Goal: Information Seeking & Learning: Learn about a topic

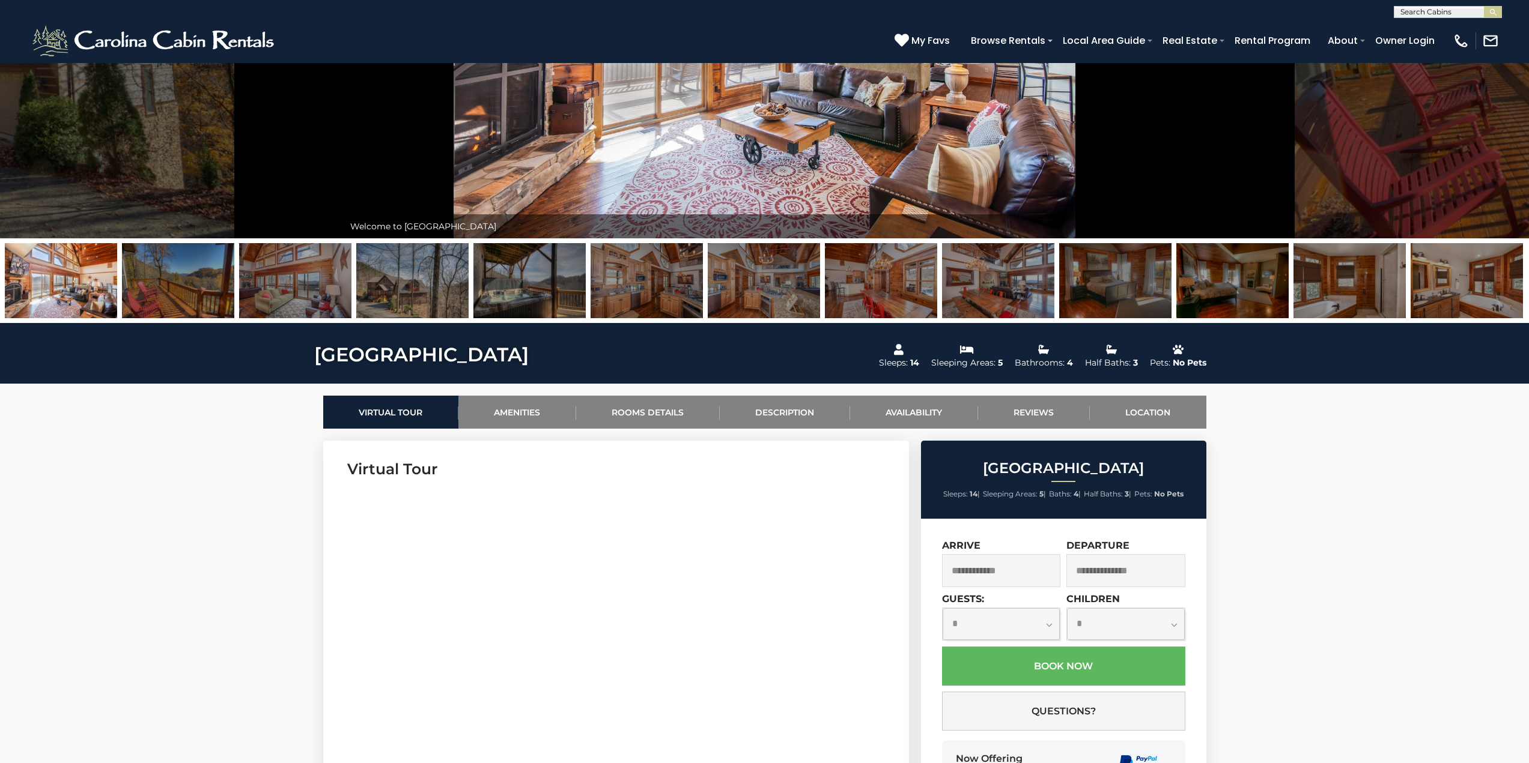
scroll to position [240, 0]
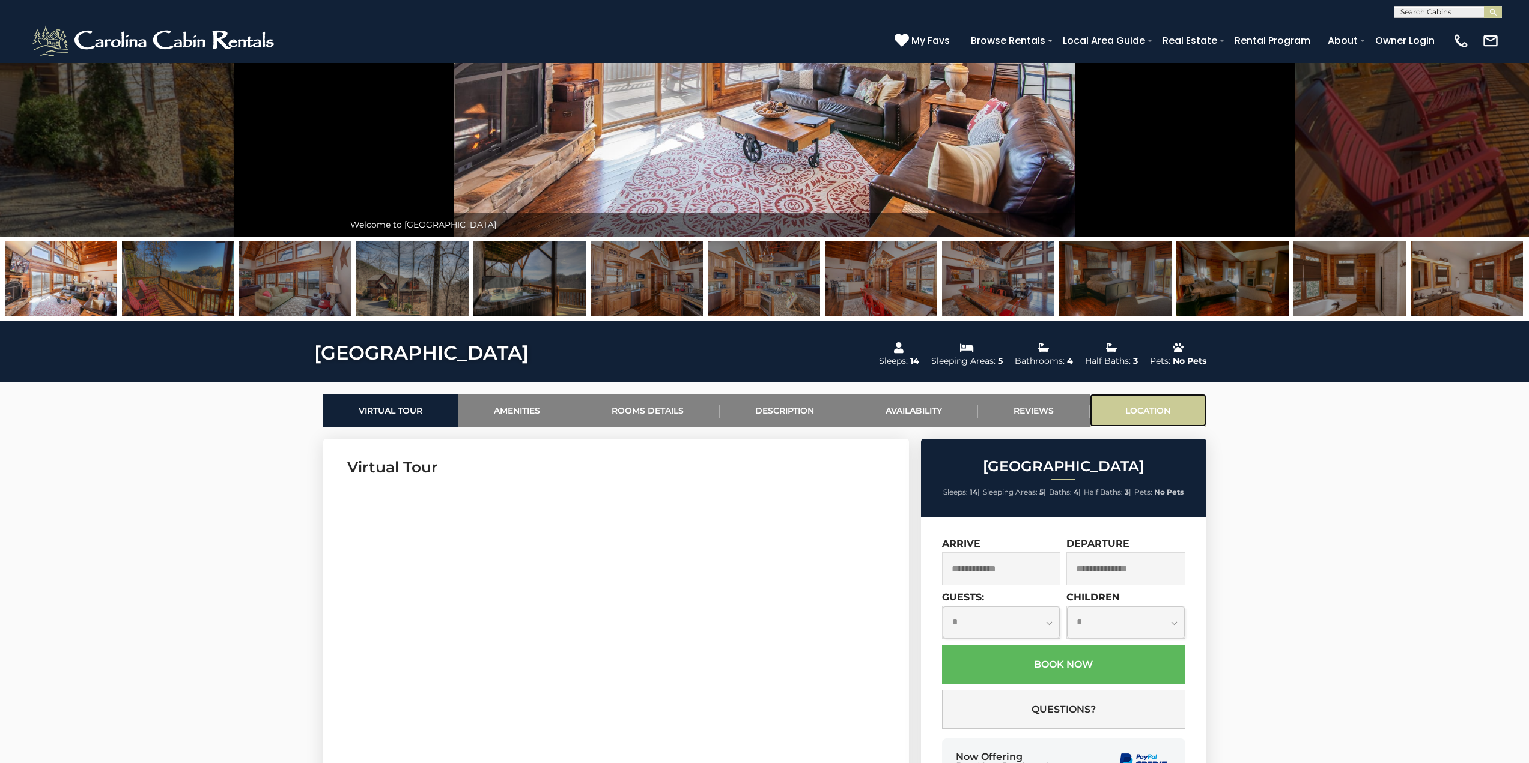
click at [1162, 405] on link "Location" at bounding box center [1147, 410] width 117 height 33
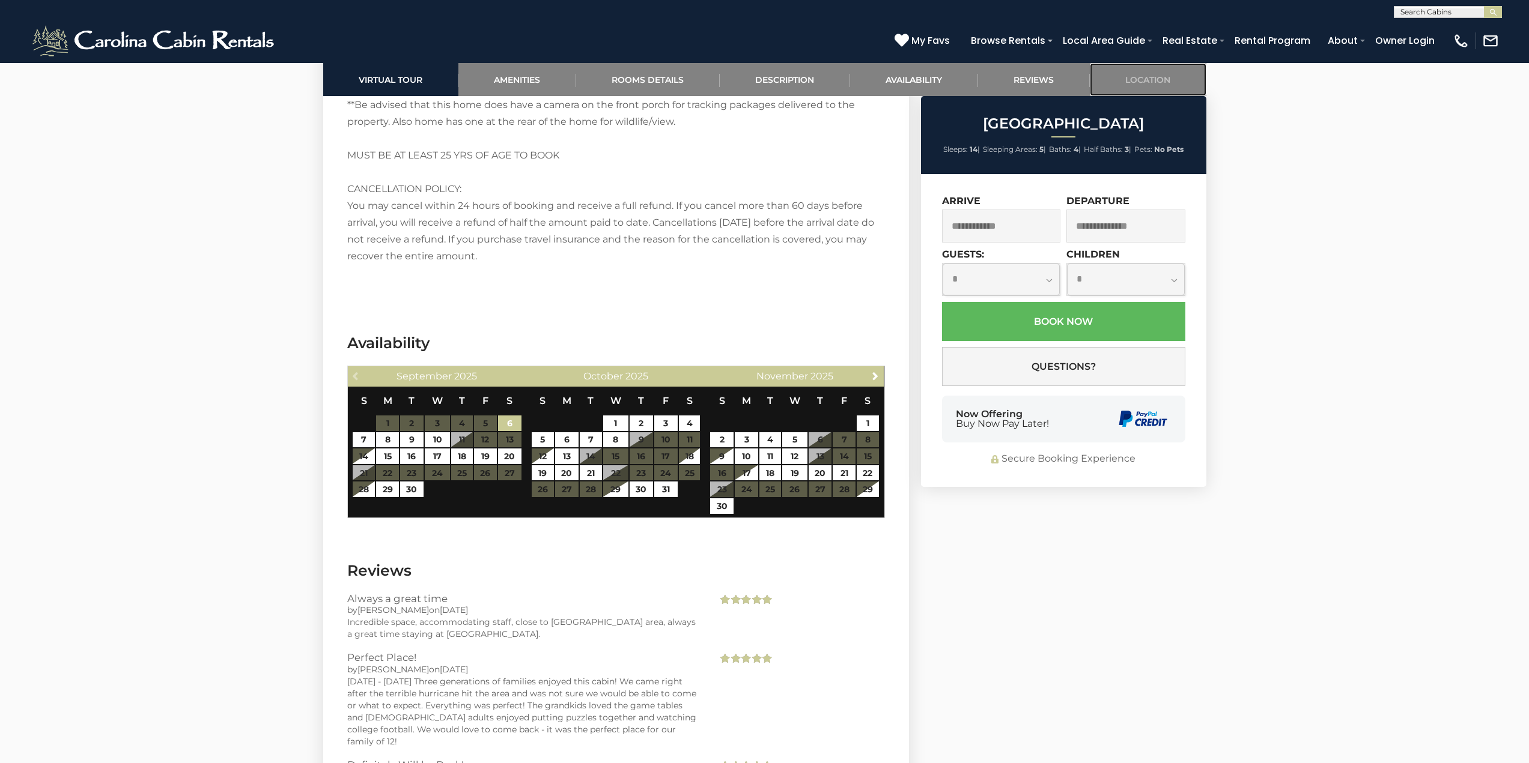
scroll to position [3795, 0]
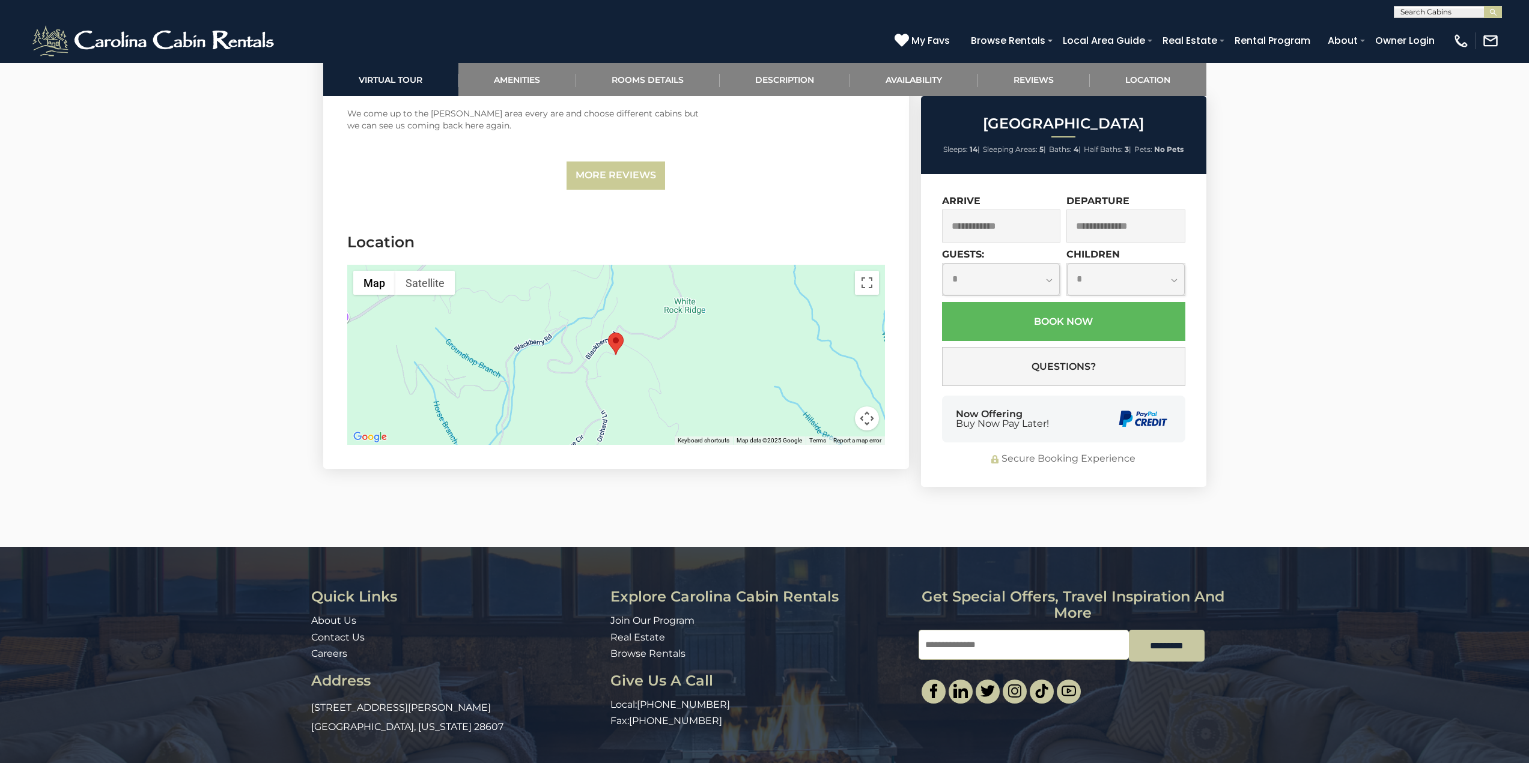
click at [608, 333] on area "Blackberry Ridge" at bounding box center [608, 333] width 0 height 0
click at [619, 162] on link "More Reviews" at bounding box center [615, 176] width 98 height 28
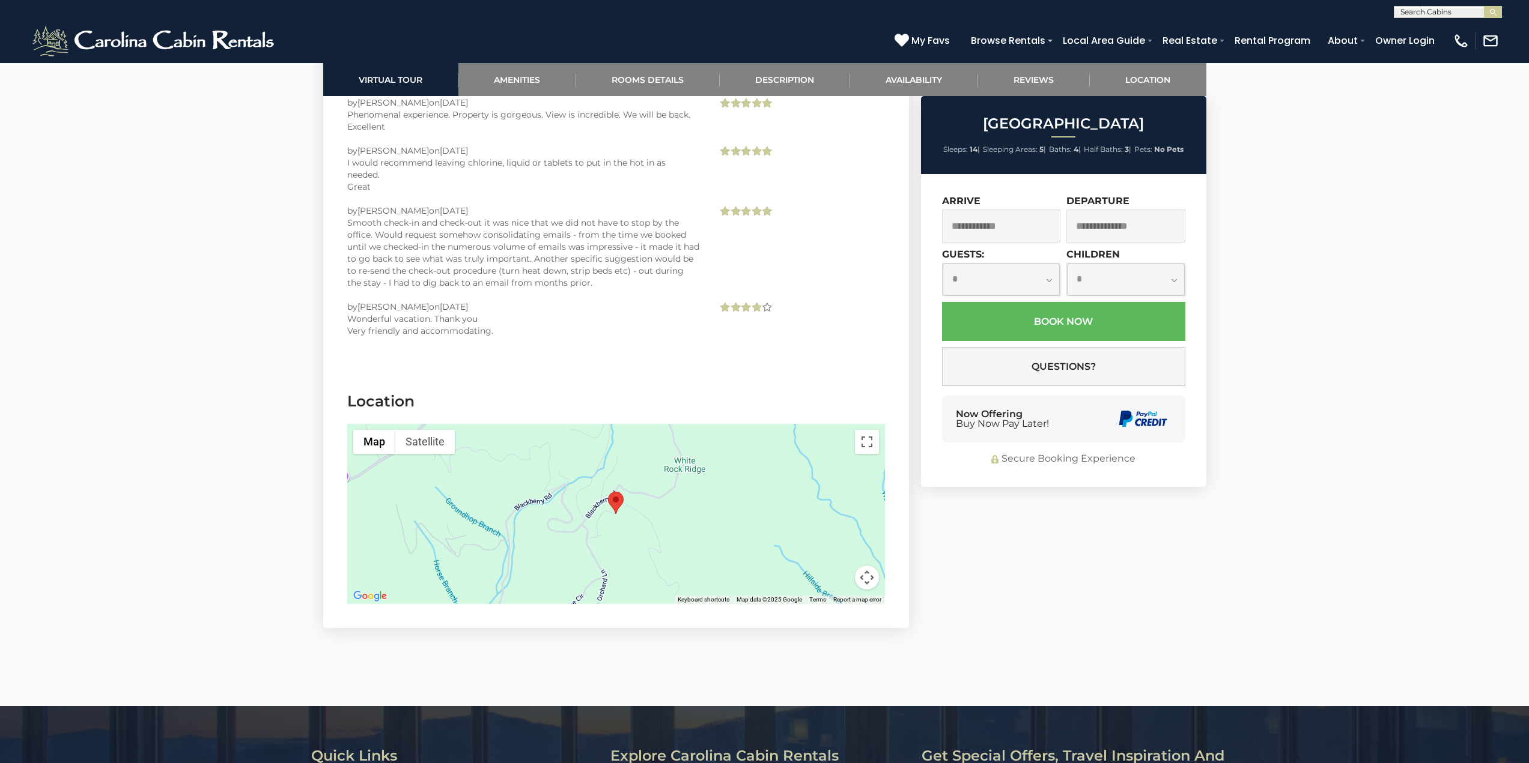
scroll to position [9026, 0]
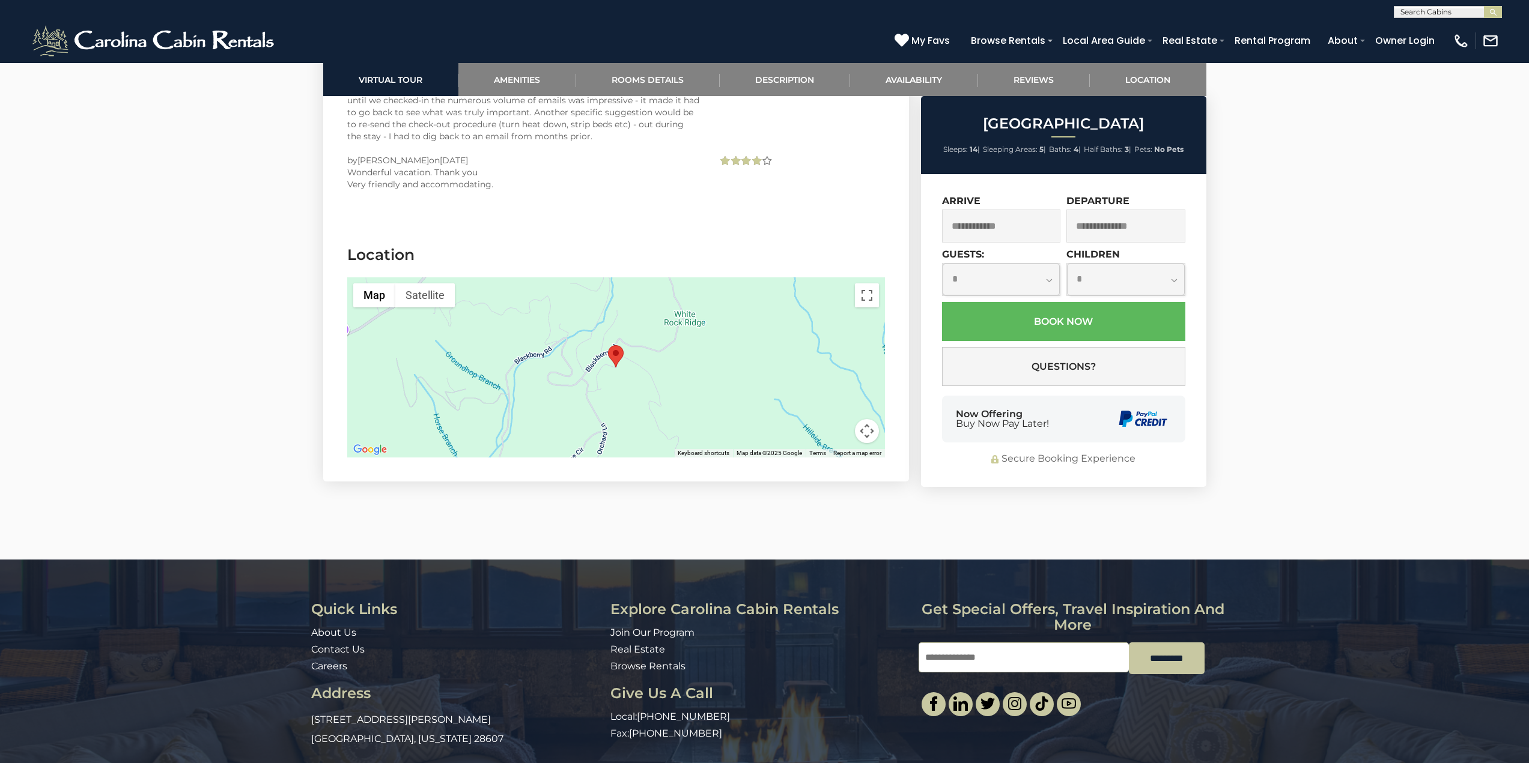
click at [608, 345] on area "Blackberry Ridge" at bounding box center [608, 345] width 0 height 0
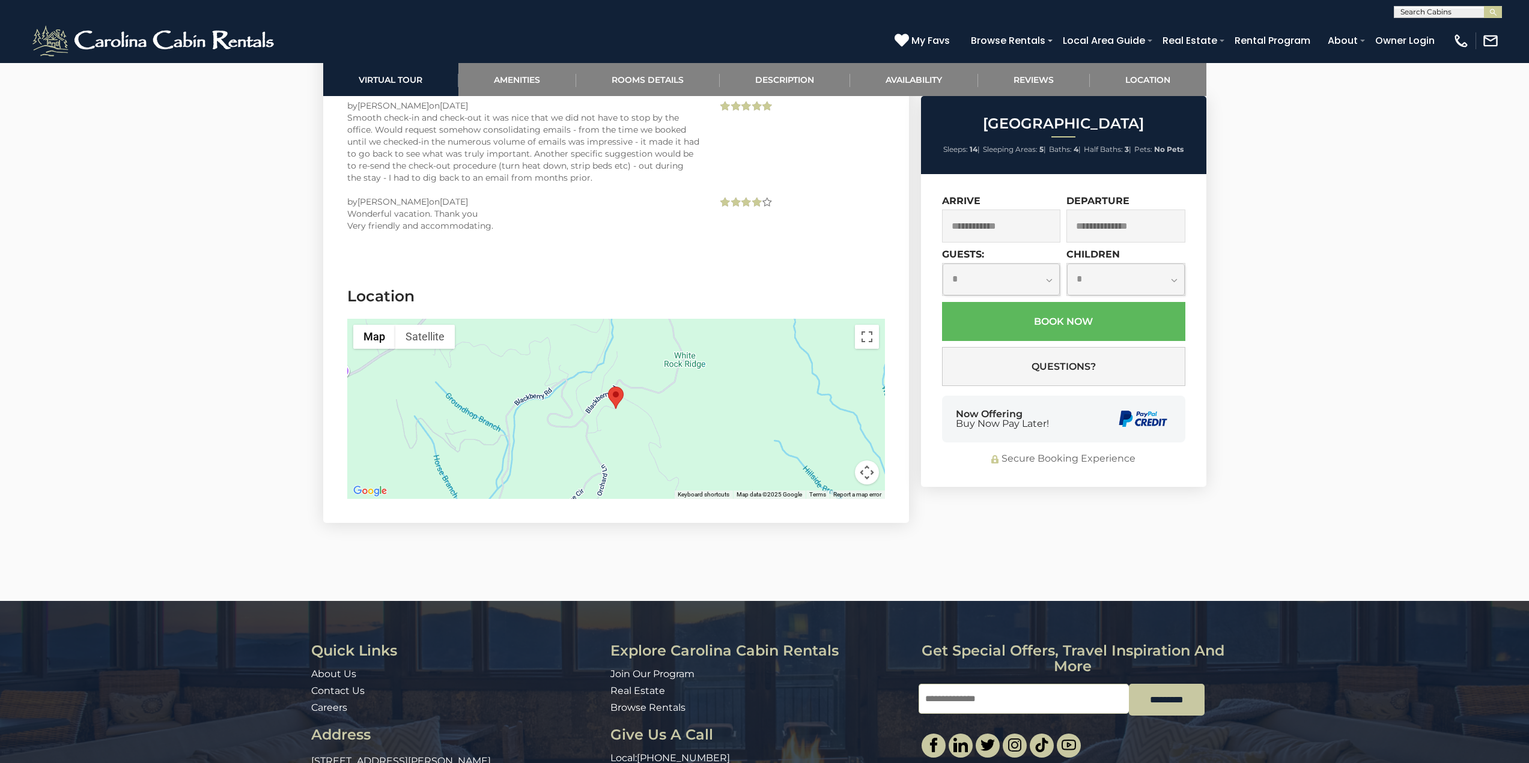
scroll to position [8966, 0]
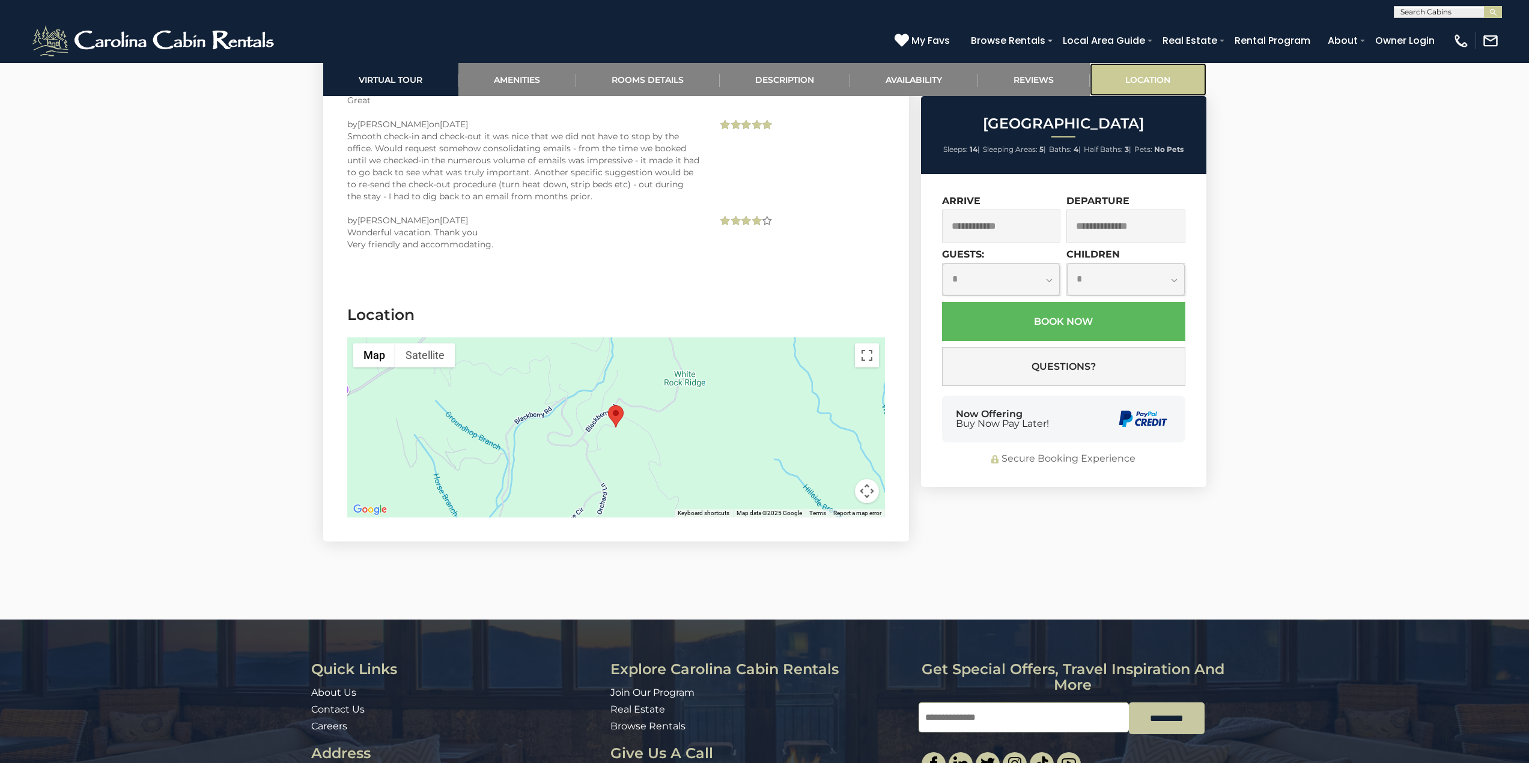
click at [1139, 83] on link "Location" at bounding box center [1147, 79] width 117 height 33
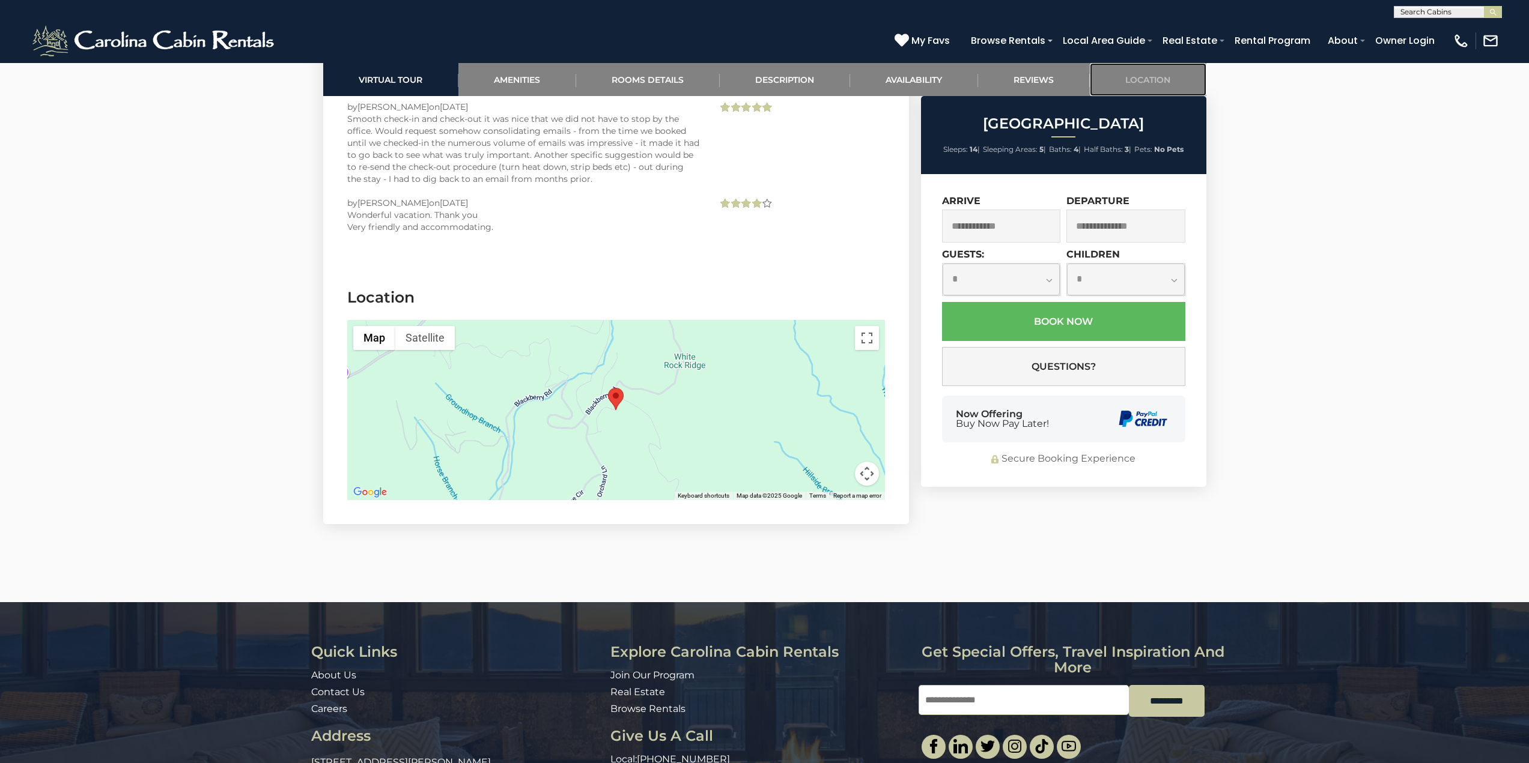
scroll to position [9026, 0]
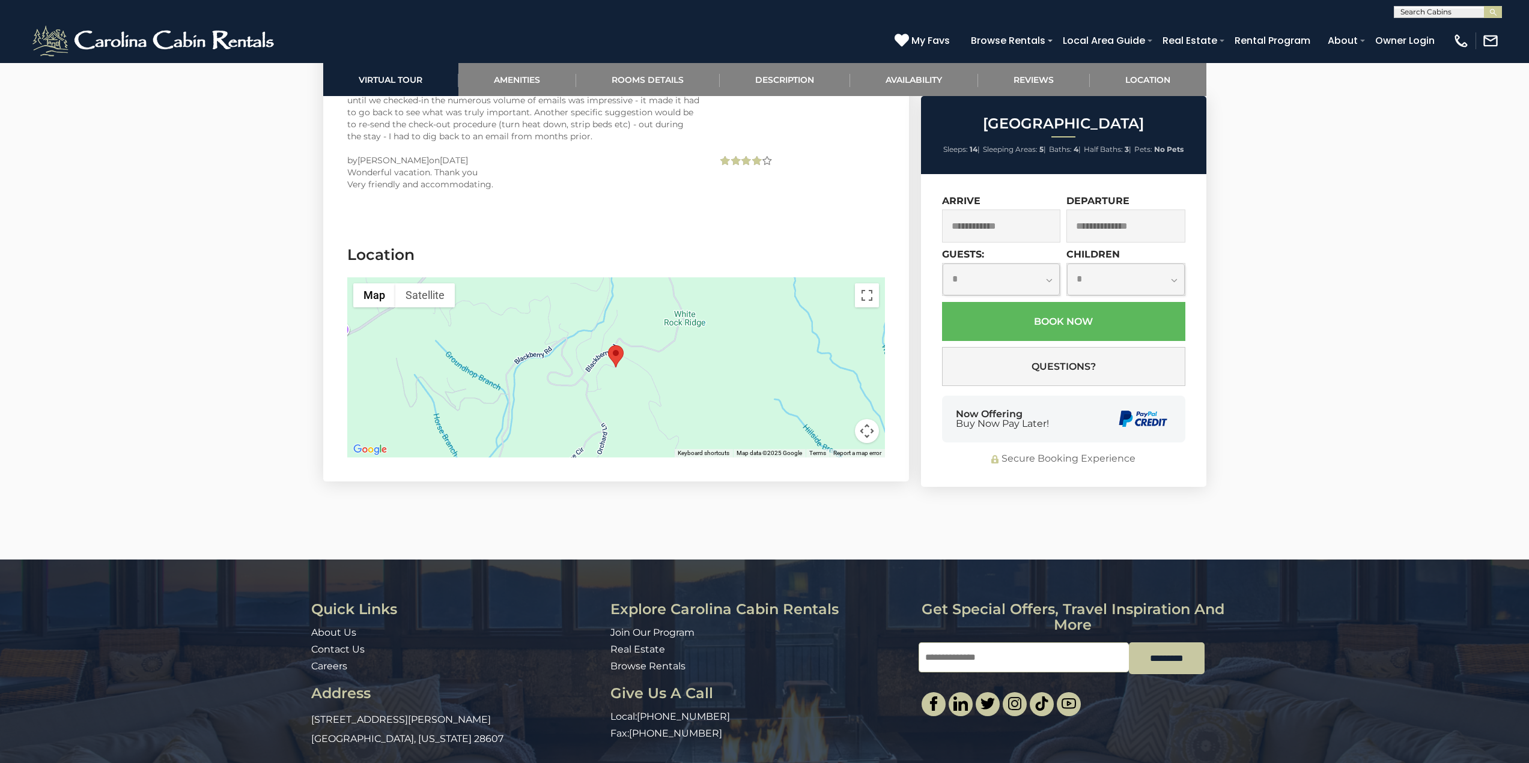
click at [608, 345] on area "Blackberry Ridge" at bounding box center [608, 345] width 0 height 0
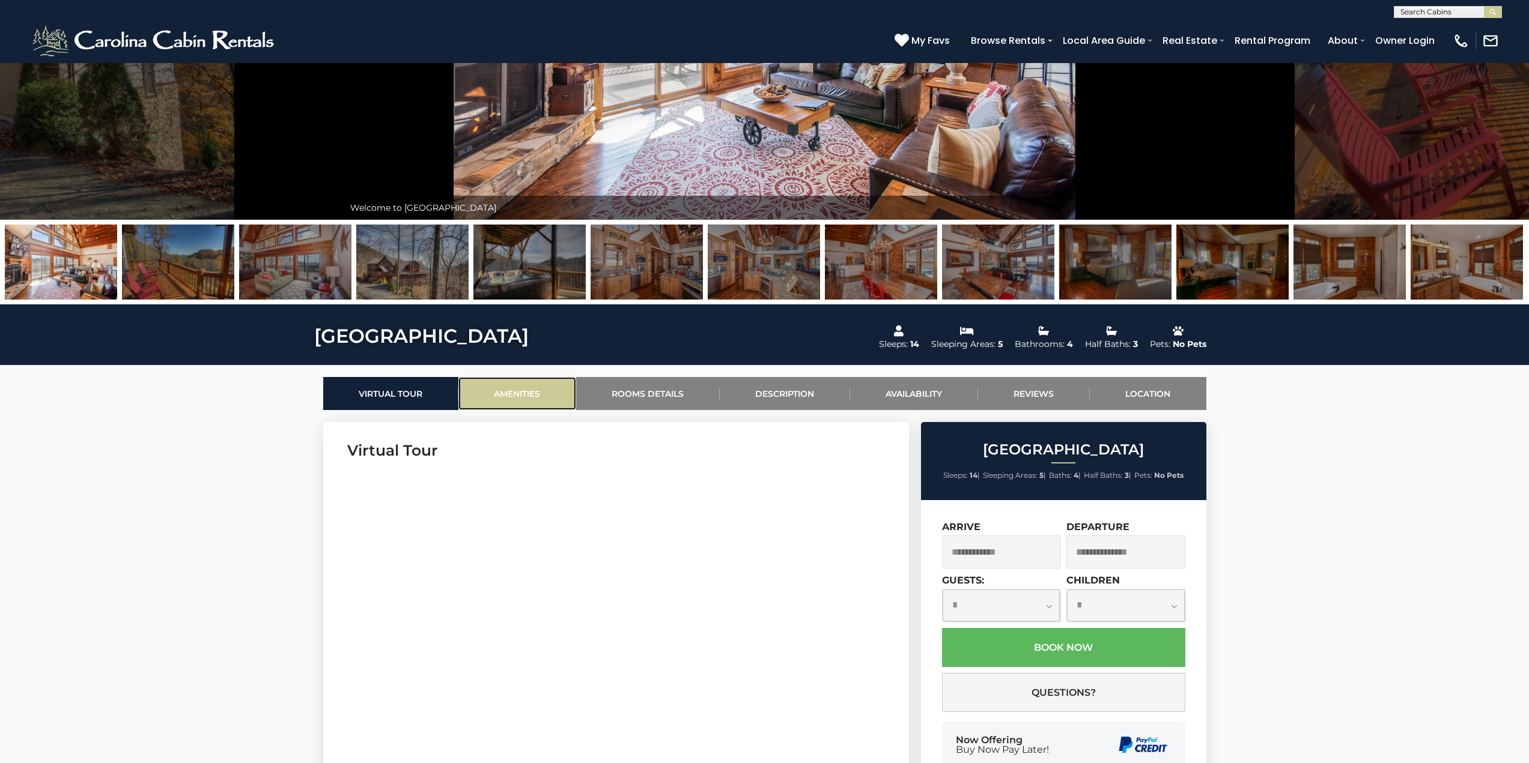
click at [507, 391] on link "Amenities" at bounding box center [517, 393] width 118 height 33
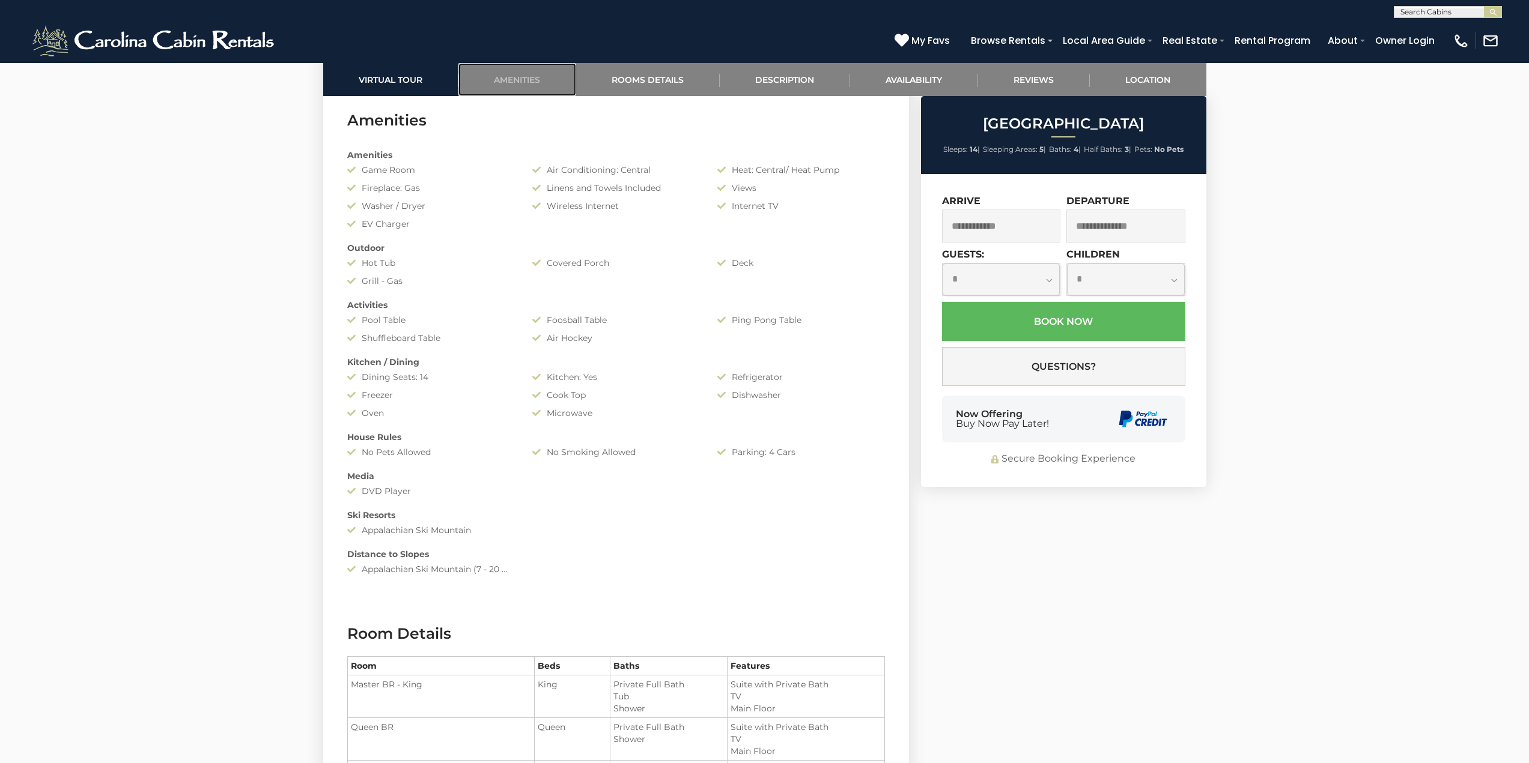
scroll to position [955, 0]
click at [640, 83] on link "Rooms Details" at bounding box center [648, 79] width 144 height 33
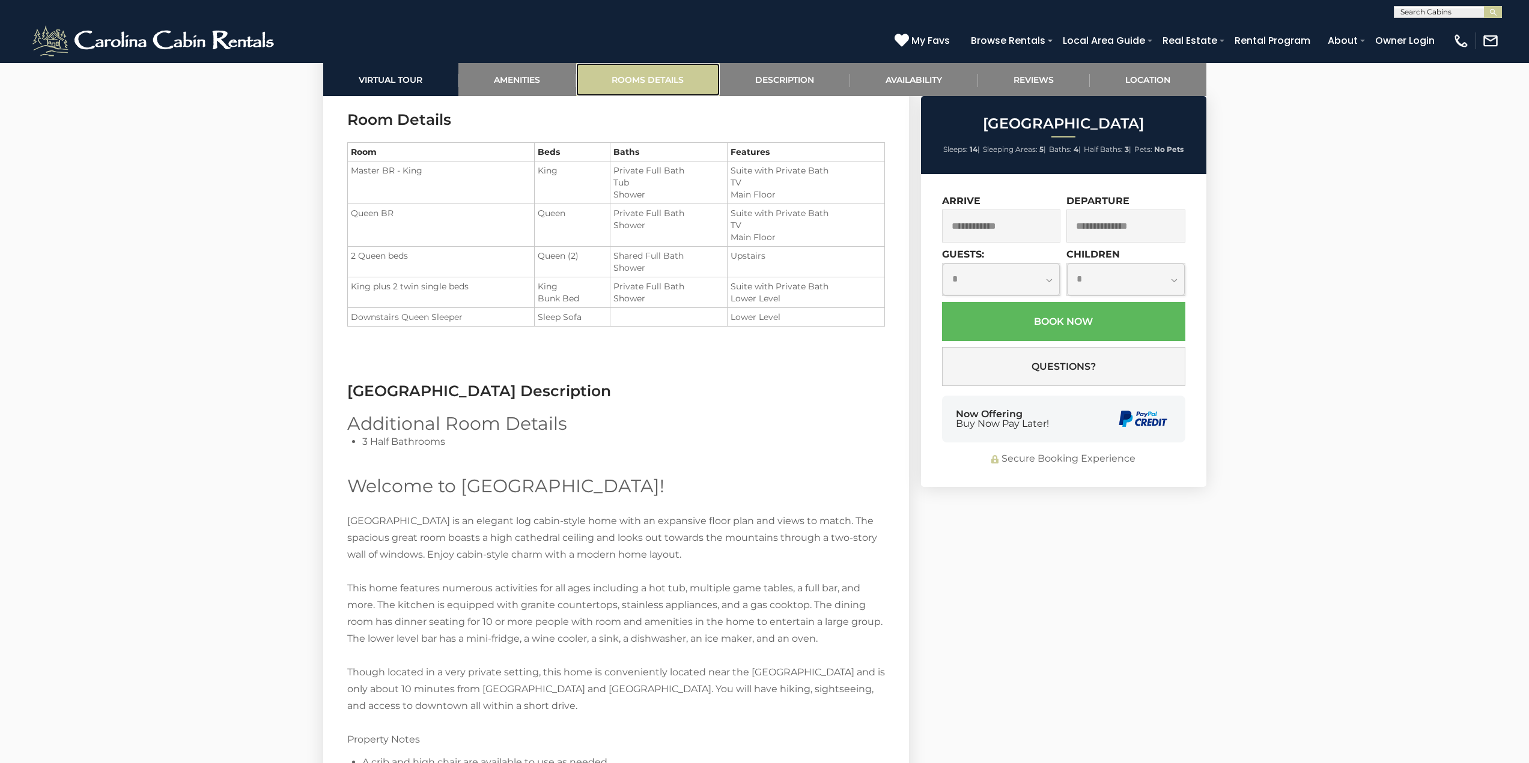
scroll to position [1468, 0]
click at [749, 77] on link "Description" at bounding box center [785, 79] width 130 height 33
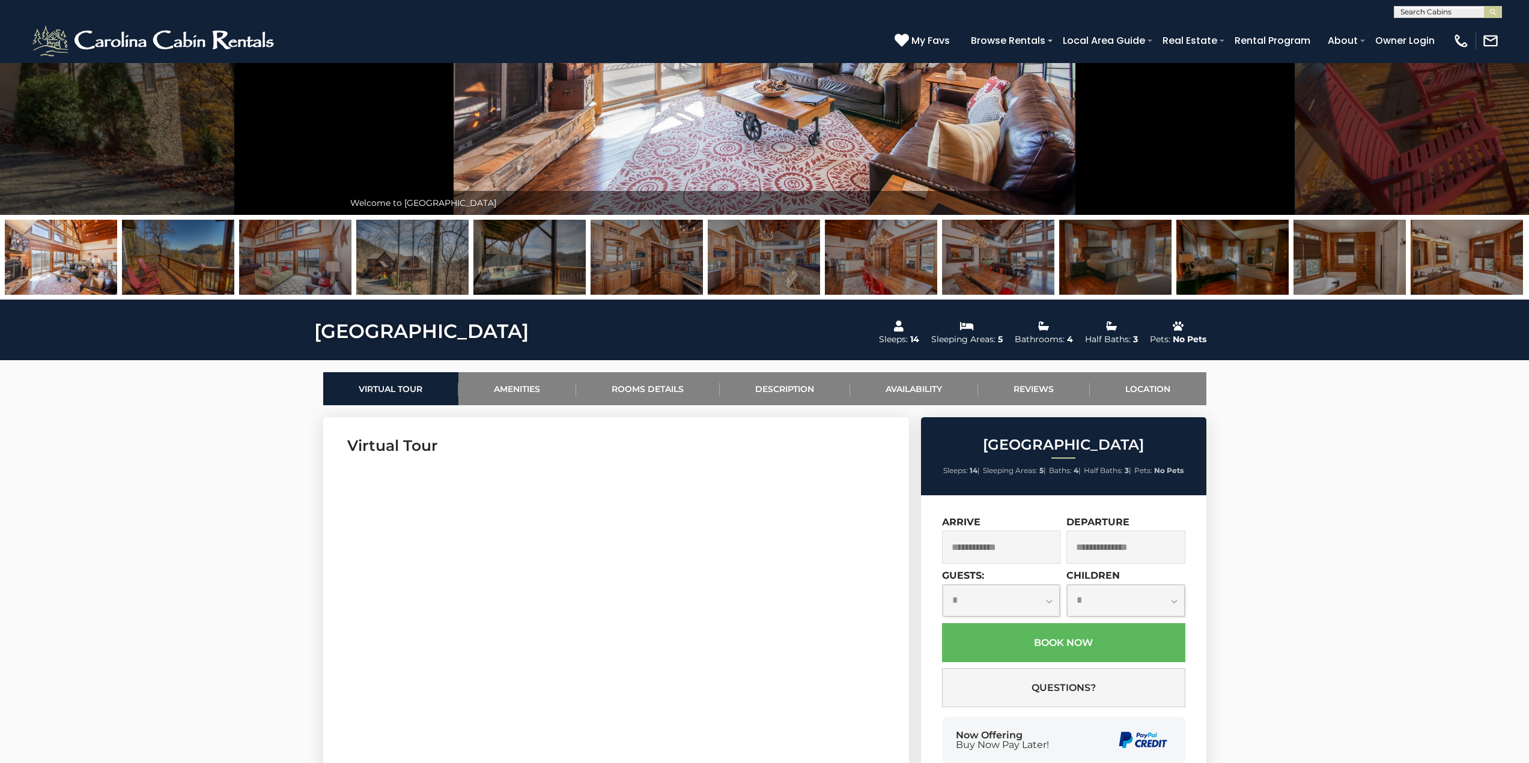
scroll to position [300, 0]
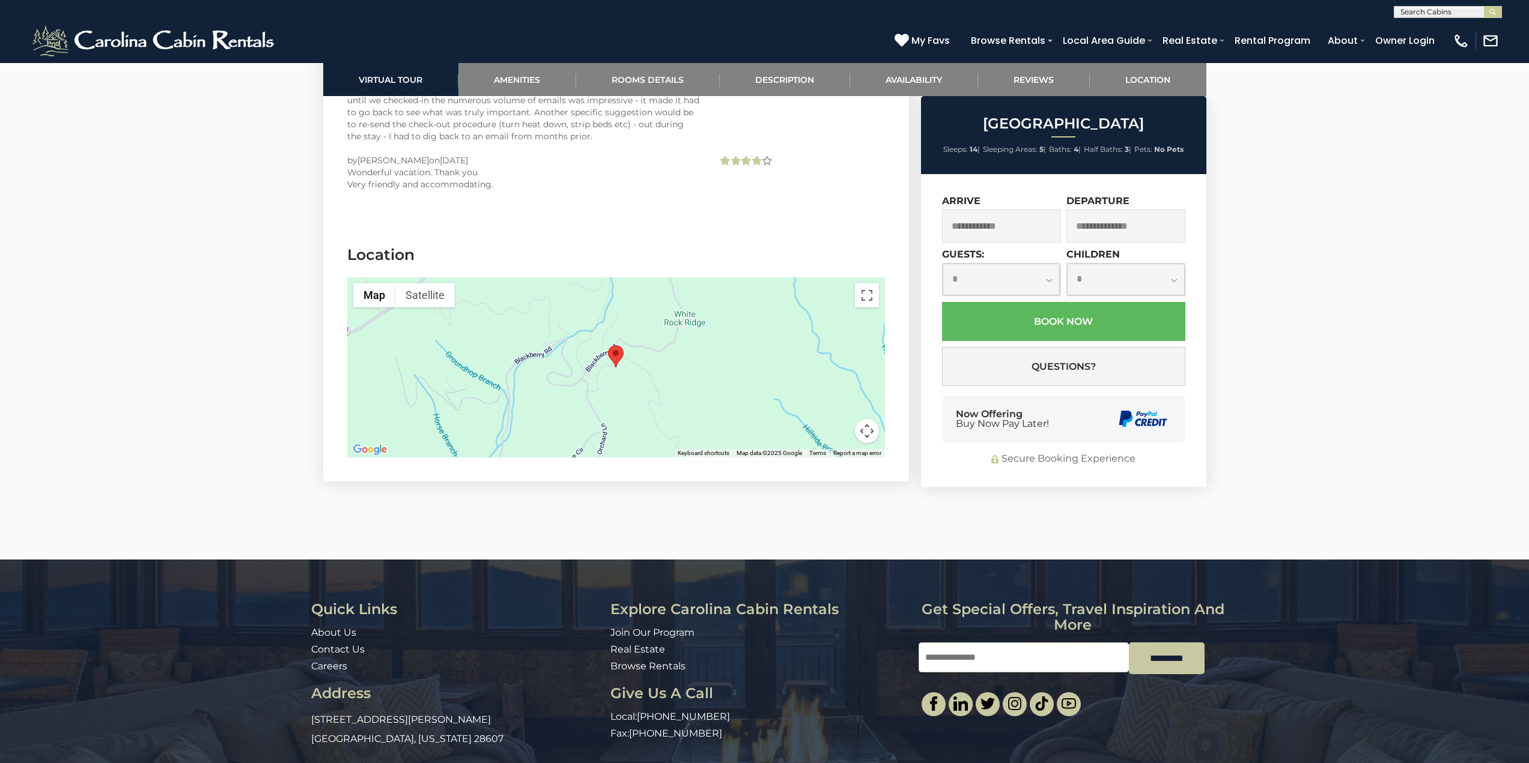
drag, startPoint x: 313, startPoint y: 671, endPoint x: 452, endPoint y: 689, distance: 140.4
click at [452, 711] on p "[STREET_ADDRESS][PERSON_NAME][US_STATE]" at bounding box center [456, 730] width 290 height 38
copy p "[STREET_ADDRESS][PERSON_NAME][US_STATE]"
click at [868, 419] on button "Map camera controls" at bounding box center [867, 431] width 24 height 24
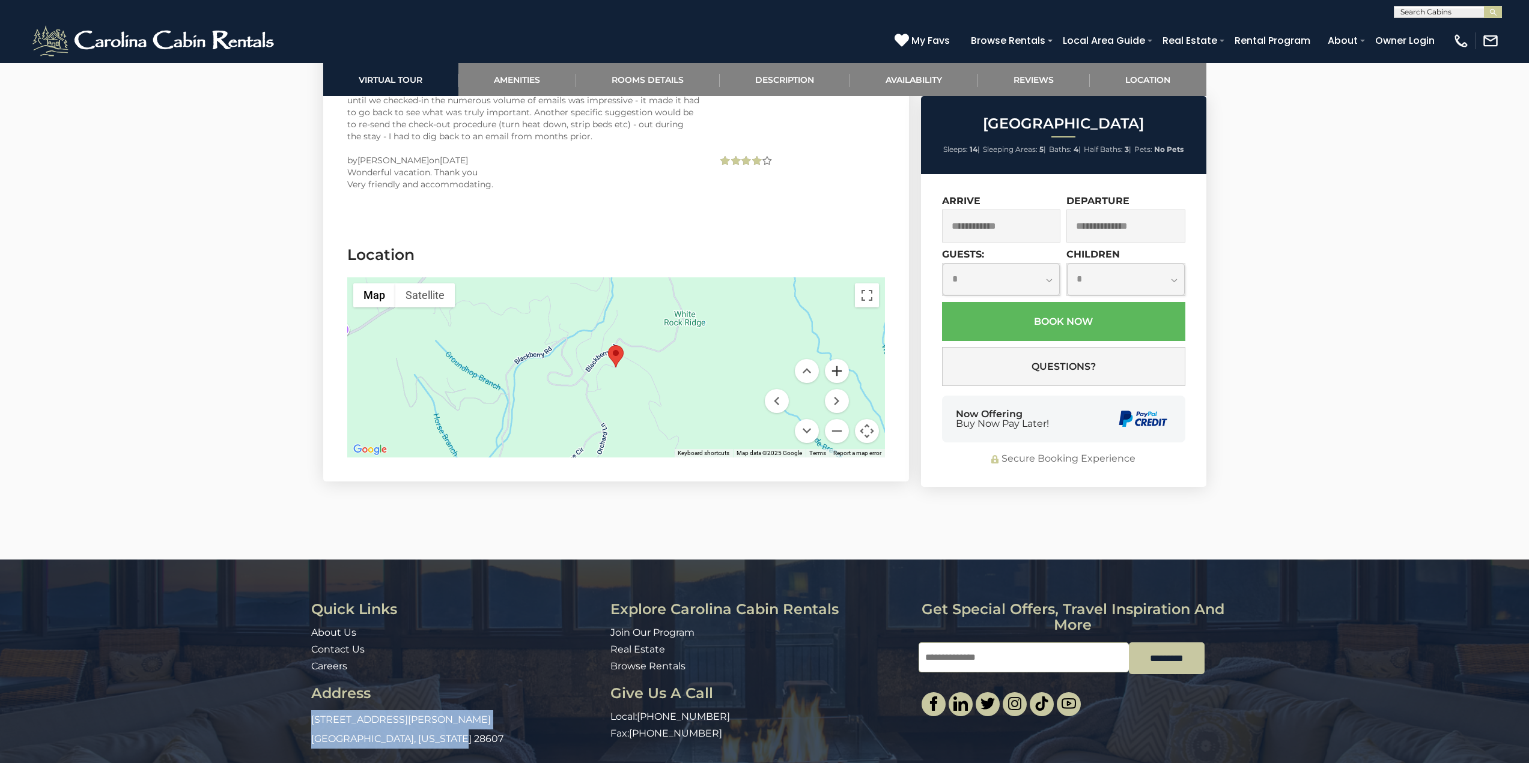
click at [835, 359] on button "Zoom in" at bounding box center [837, 371] width 24 height 24
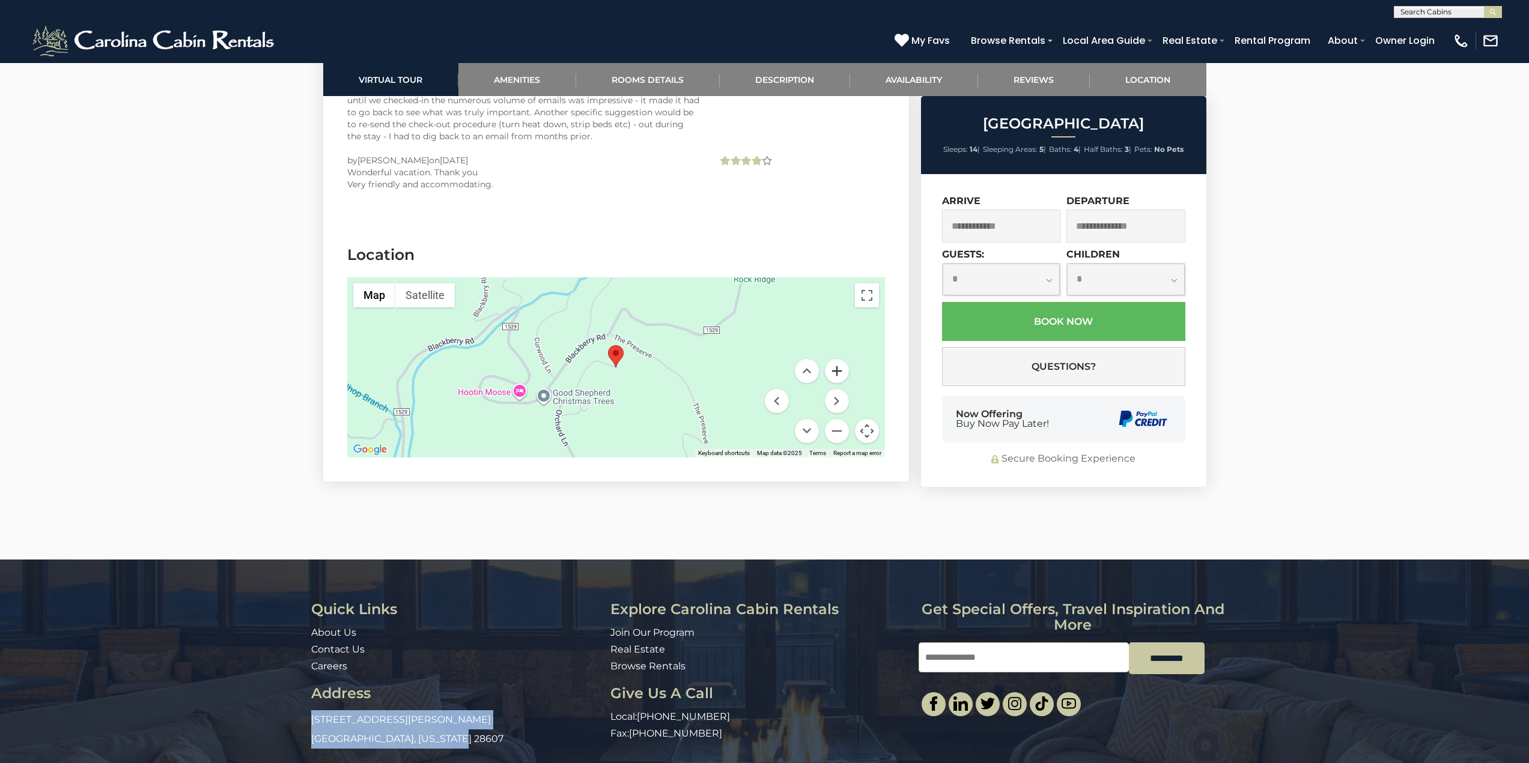
click at [835, 359] on button "Zoom in" at bounding box center [837, 371] width 24 height 24
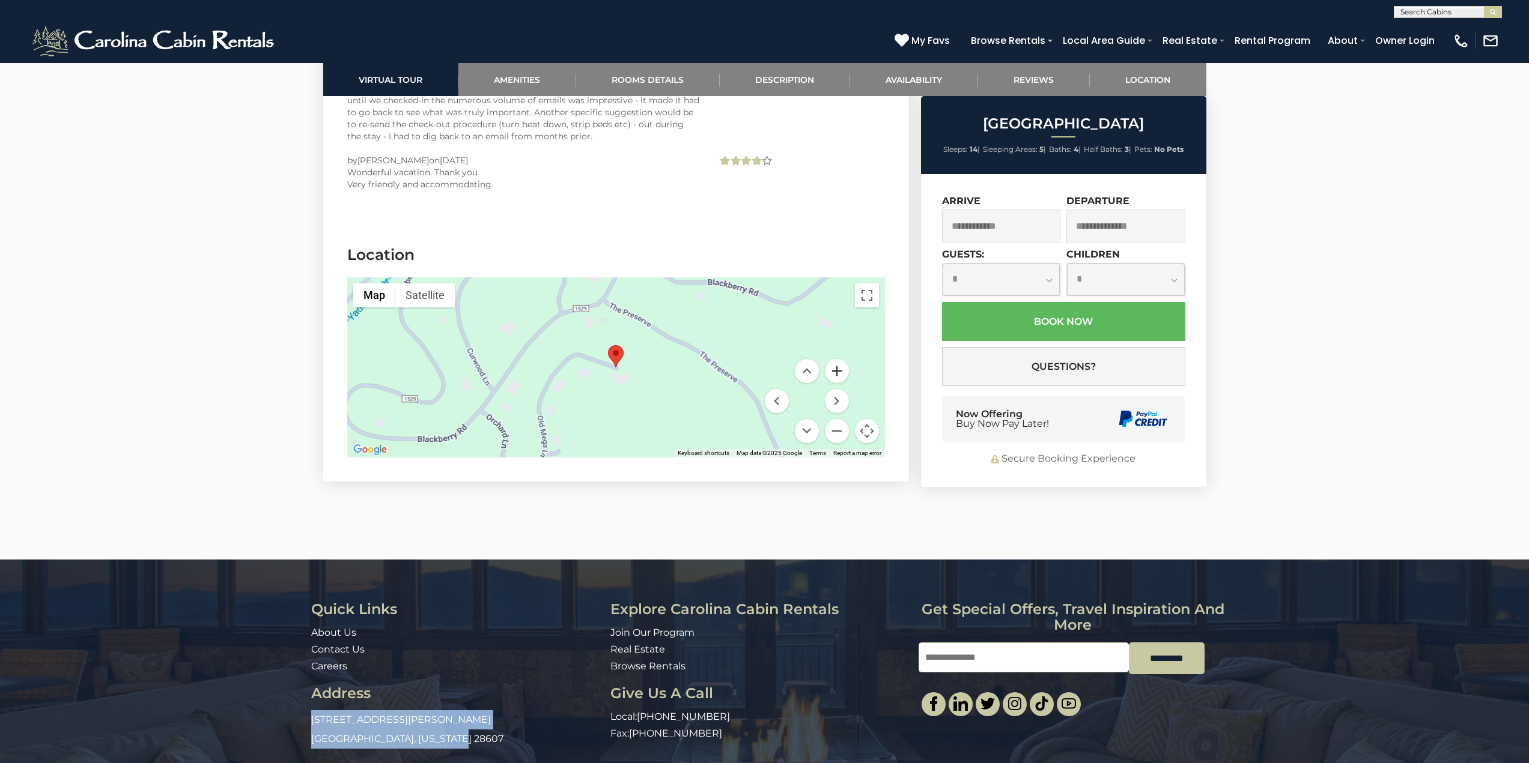
click at [835, 359] on button "Zoom in" at bounding box center [837, 371] width 24 height 24
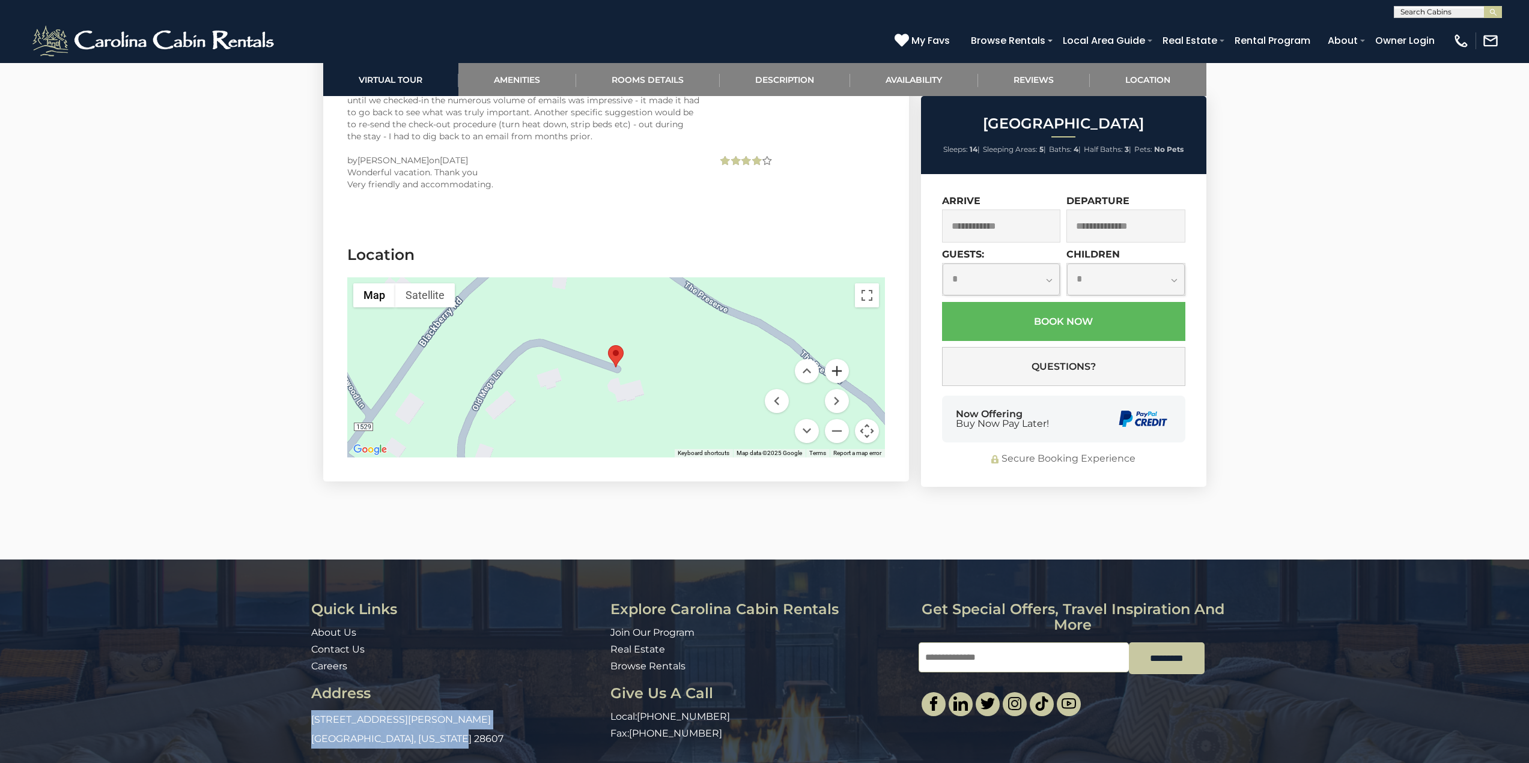
click at [835, 359] on button "Zoom in" at bounding box center [837, 371] width 24 height 24
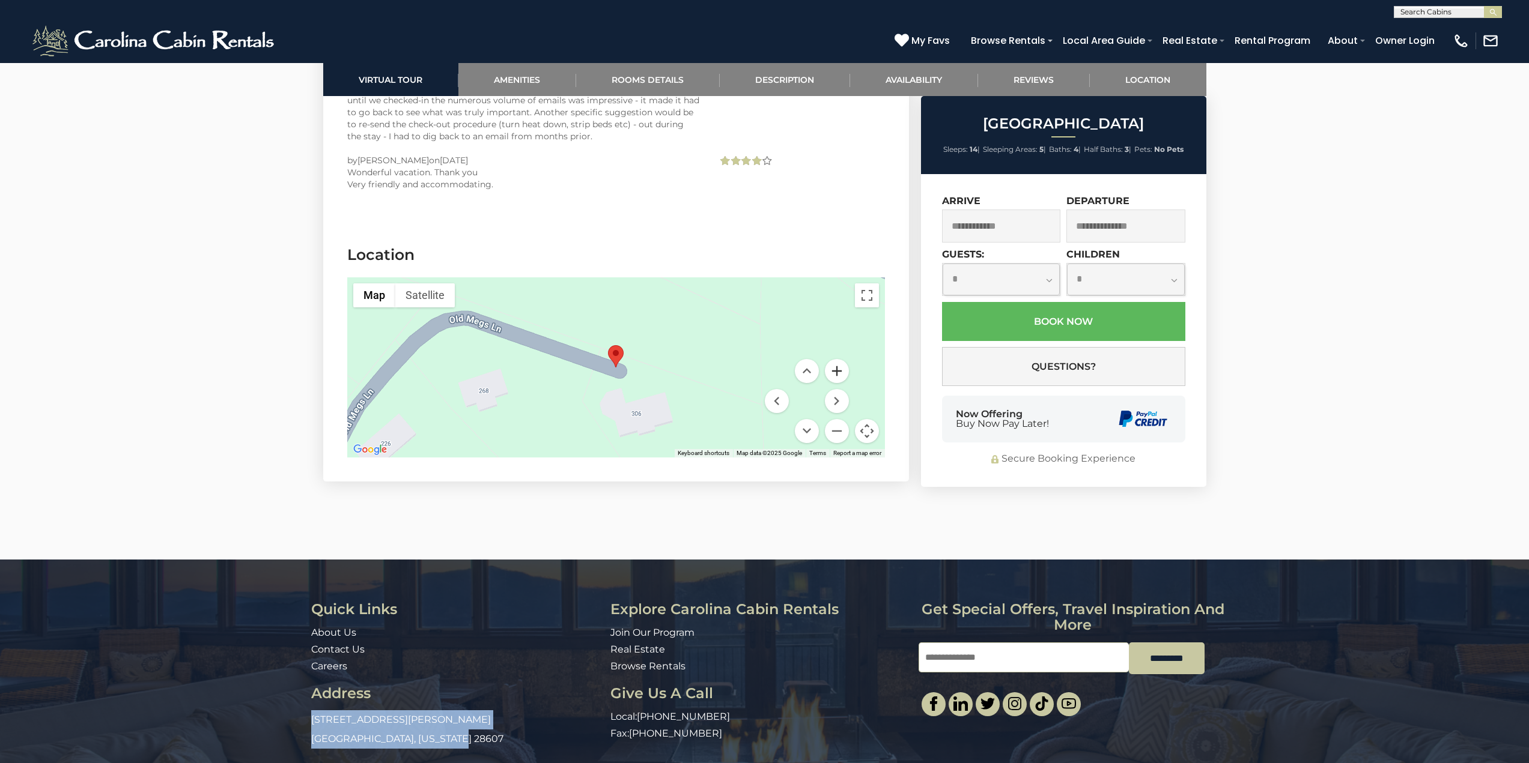
click at [835, 359] on button "Zoom in" at bounding box center [837, 371] width 24 height 24
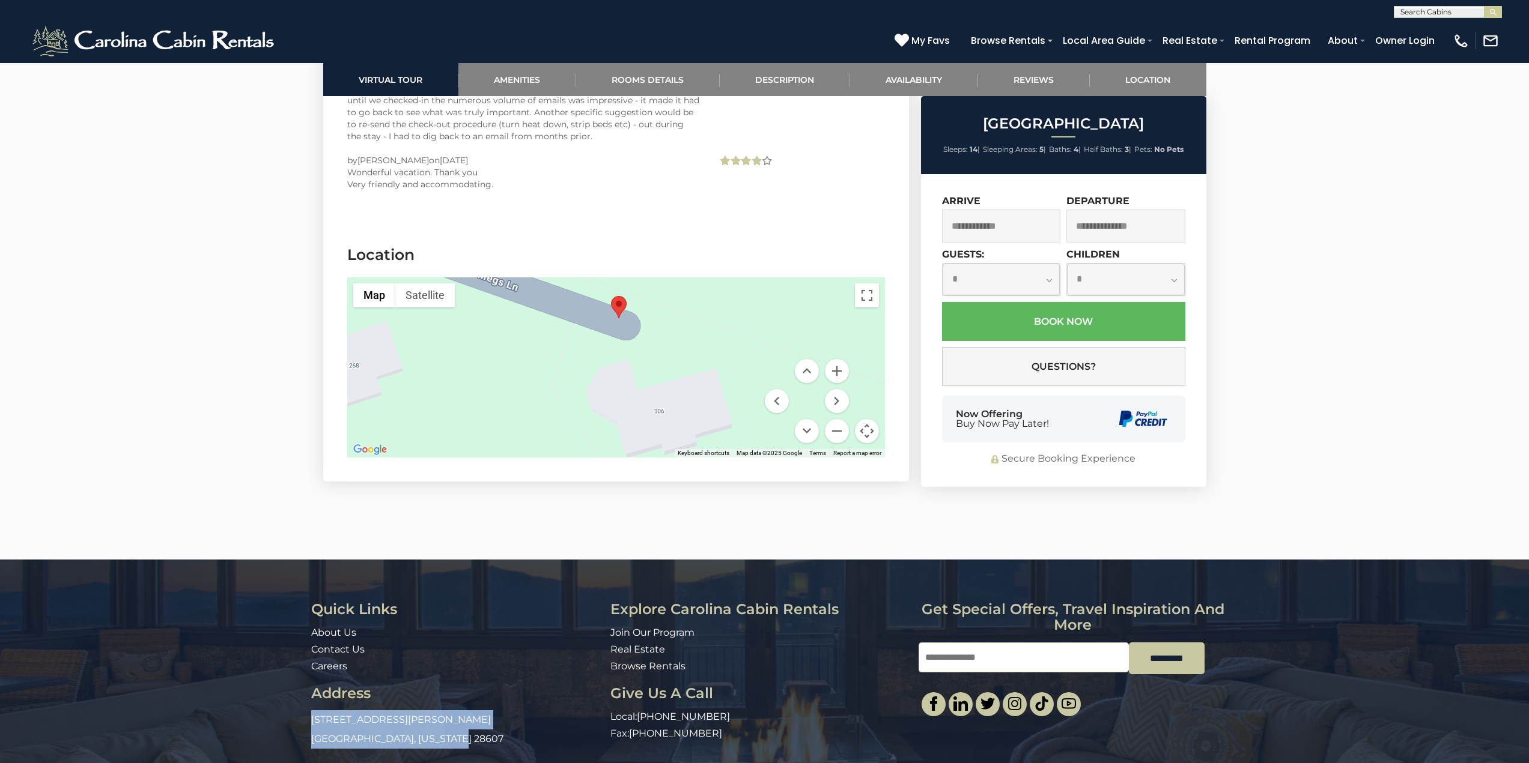
drag, startPoint x: 707, startPoint y: 314, endPoint x: 710, endPoint y: 260, distance: 54.1
click at [710, 277] on div at bounding box center [616, 367] width 538 height 180
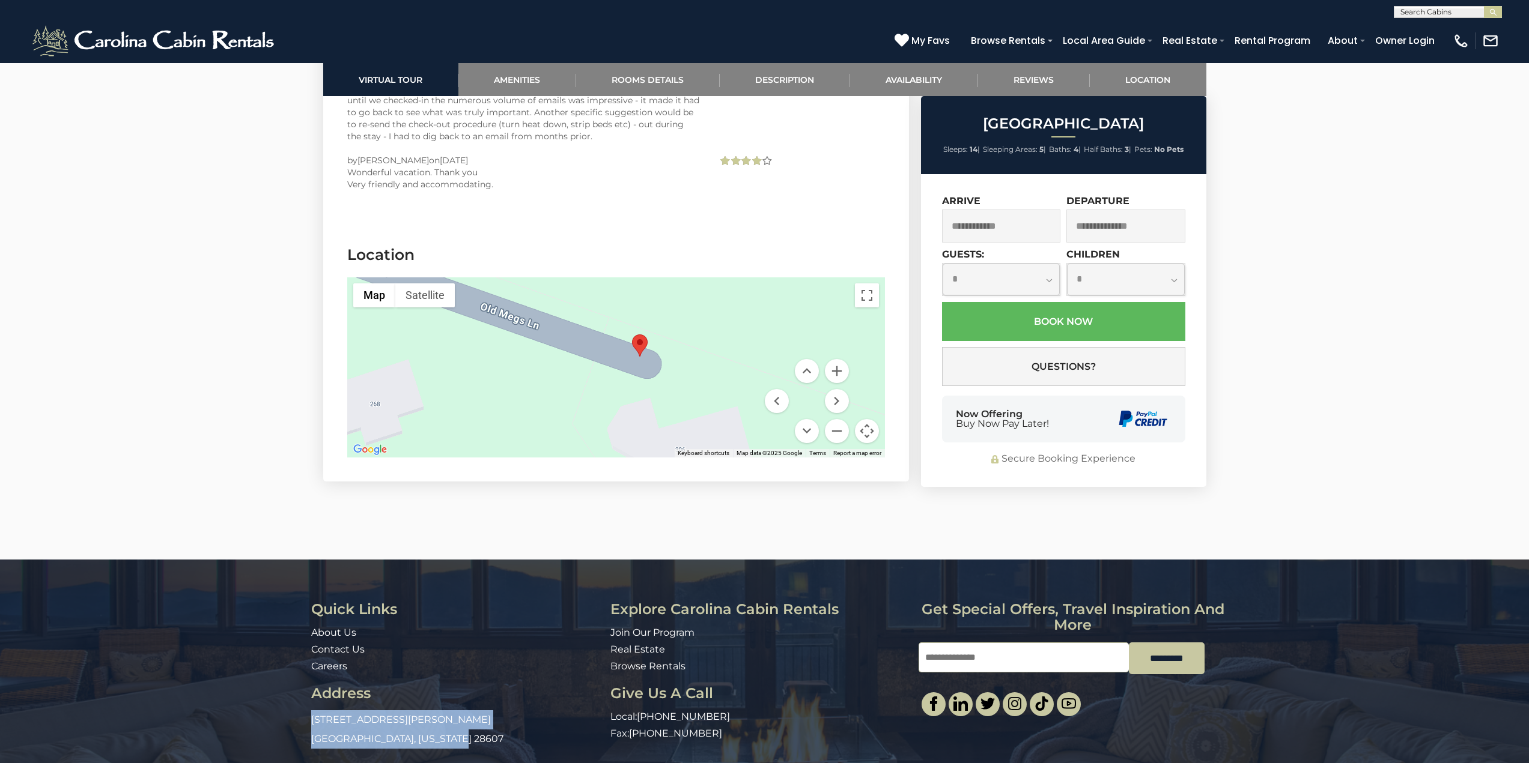
drag, startPoint x: 560, startPoint y: 289, endPoint x: 583, endPoint y: 333, distance: 49.4
click at [583, 333] on div at bounding box center [616, 367] width 538 height 180
click at [864, 283] on button "Toggle fullscreen view" at bounding box center [867, 295] width 24 height 24
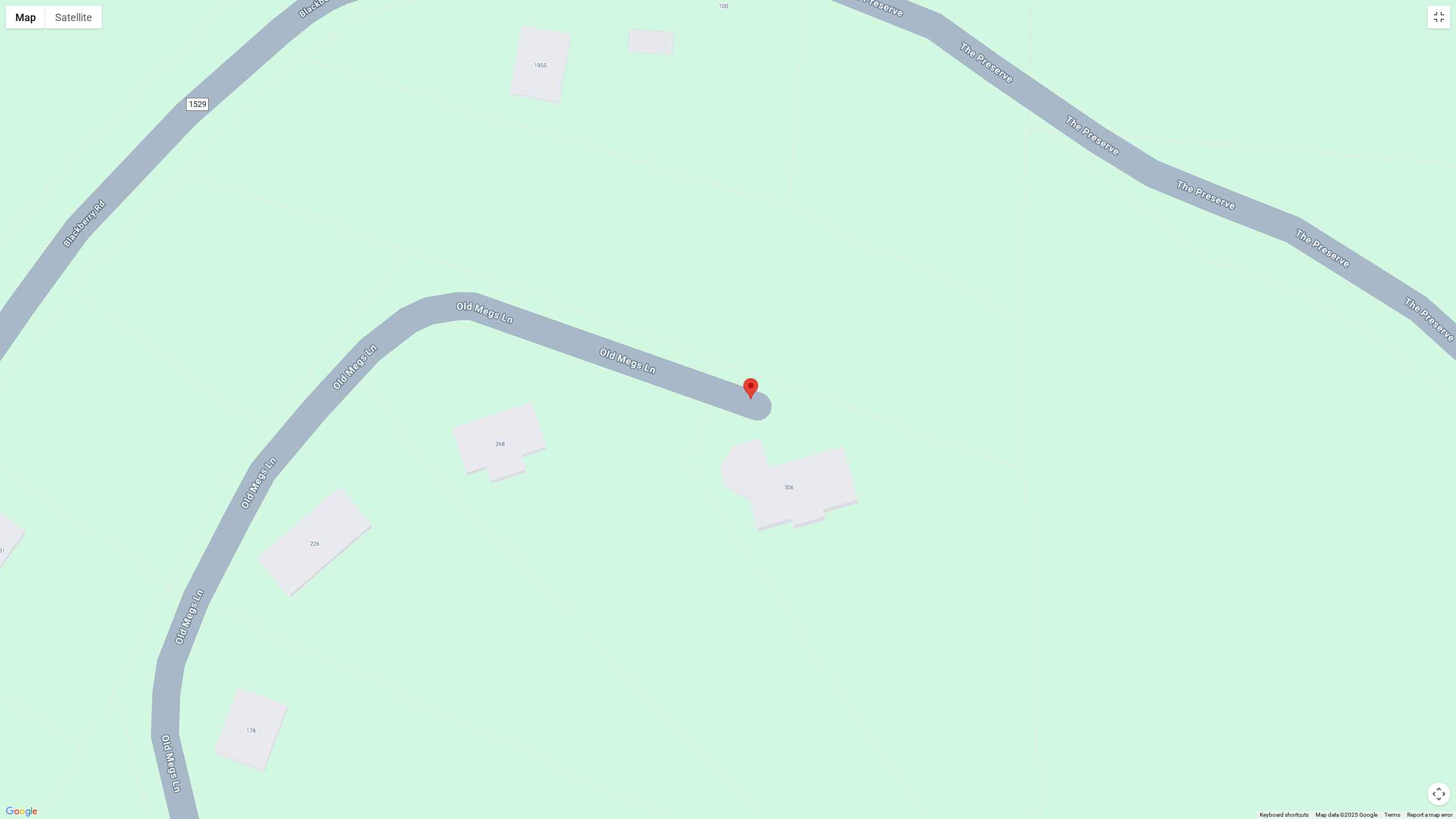
click at [743, 378] on area "Blackberry Ridge" at bounding box center [743, 378] width 0 height 0
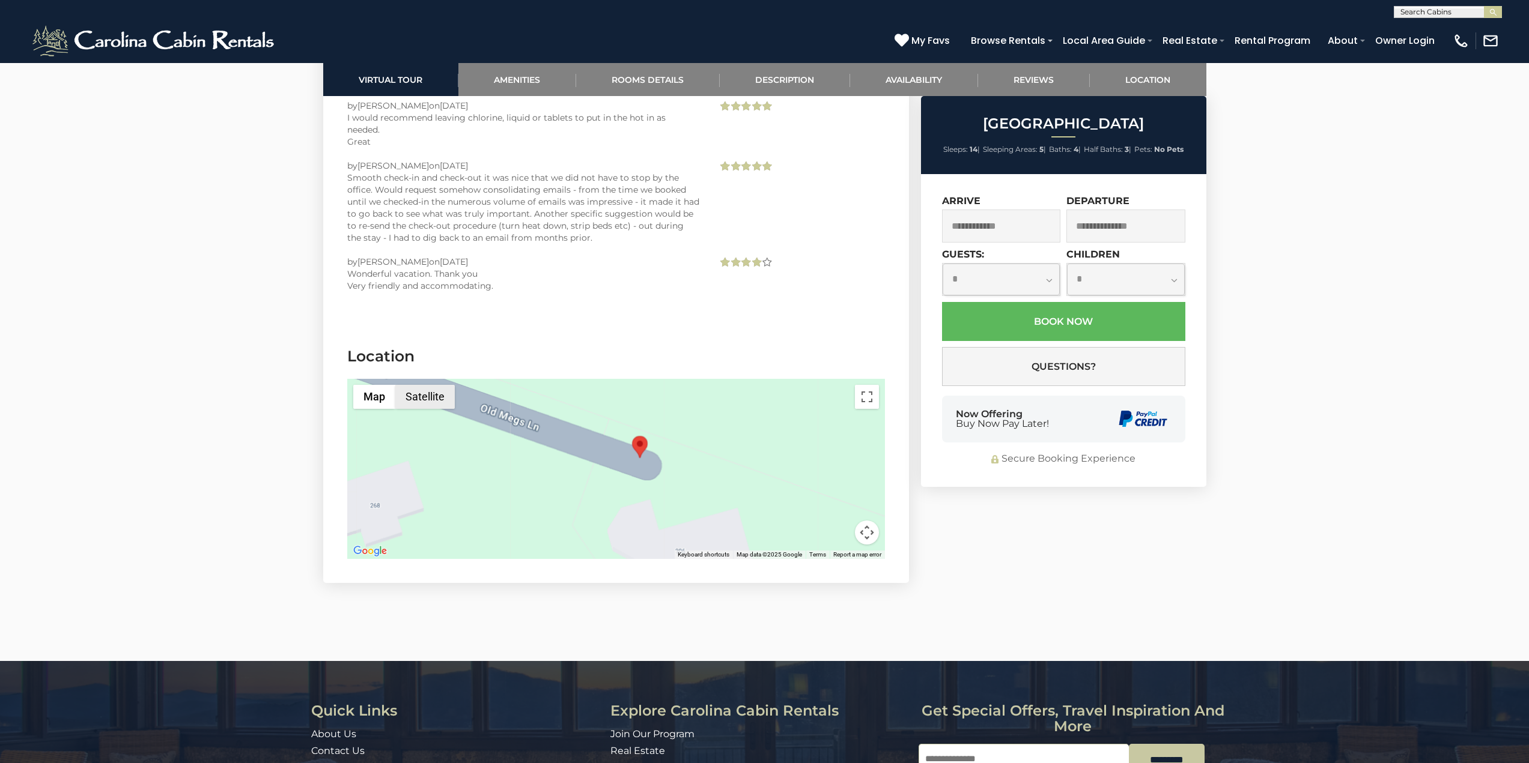
click at [416, 385] on button "Satellite" at bounding box center [424, 397] width 59 height 24
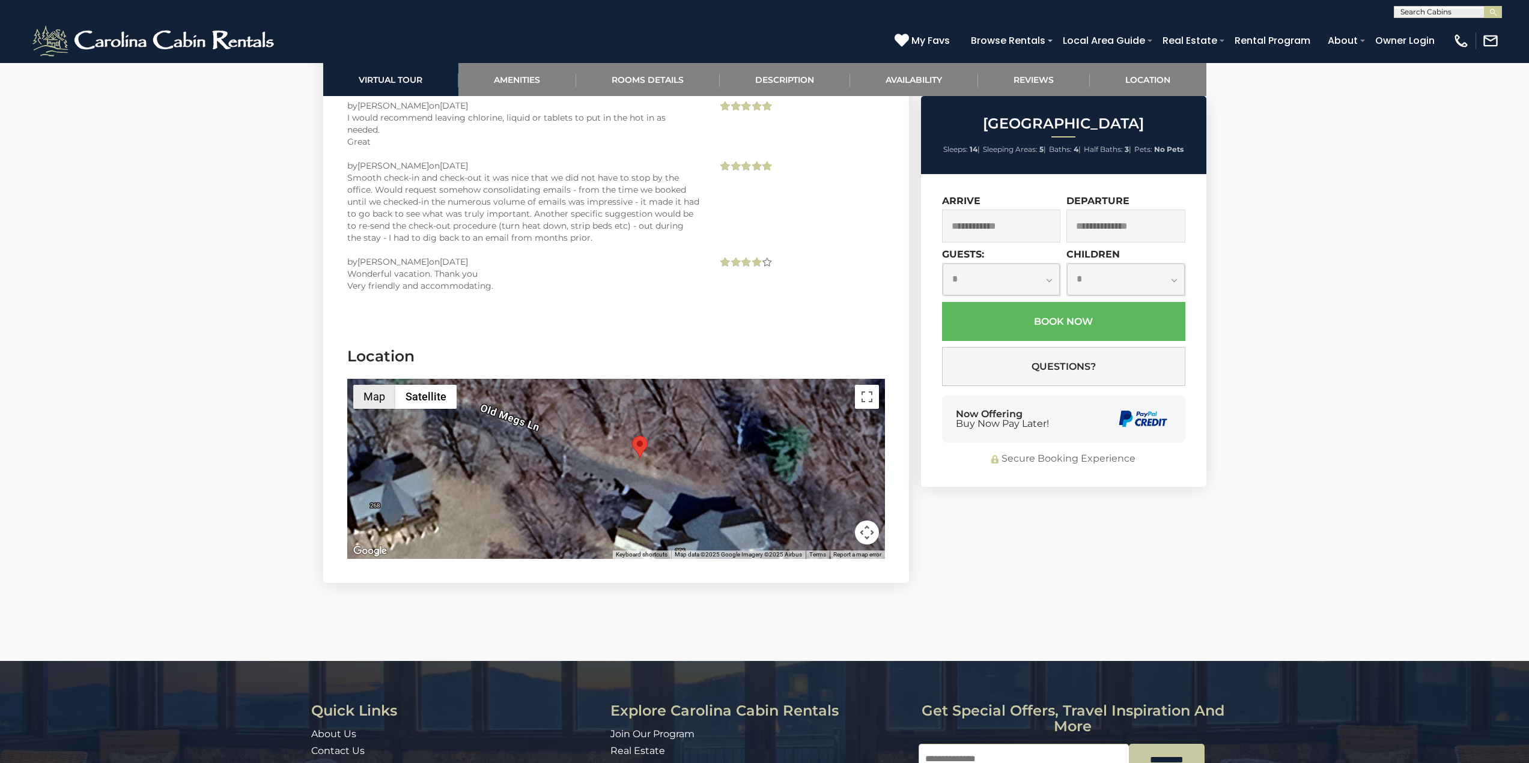
click at [371, 385] on button "Map" at bounding box center [374, 397] width 42 height 24
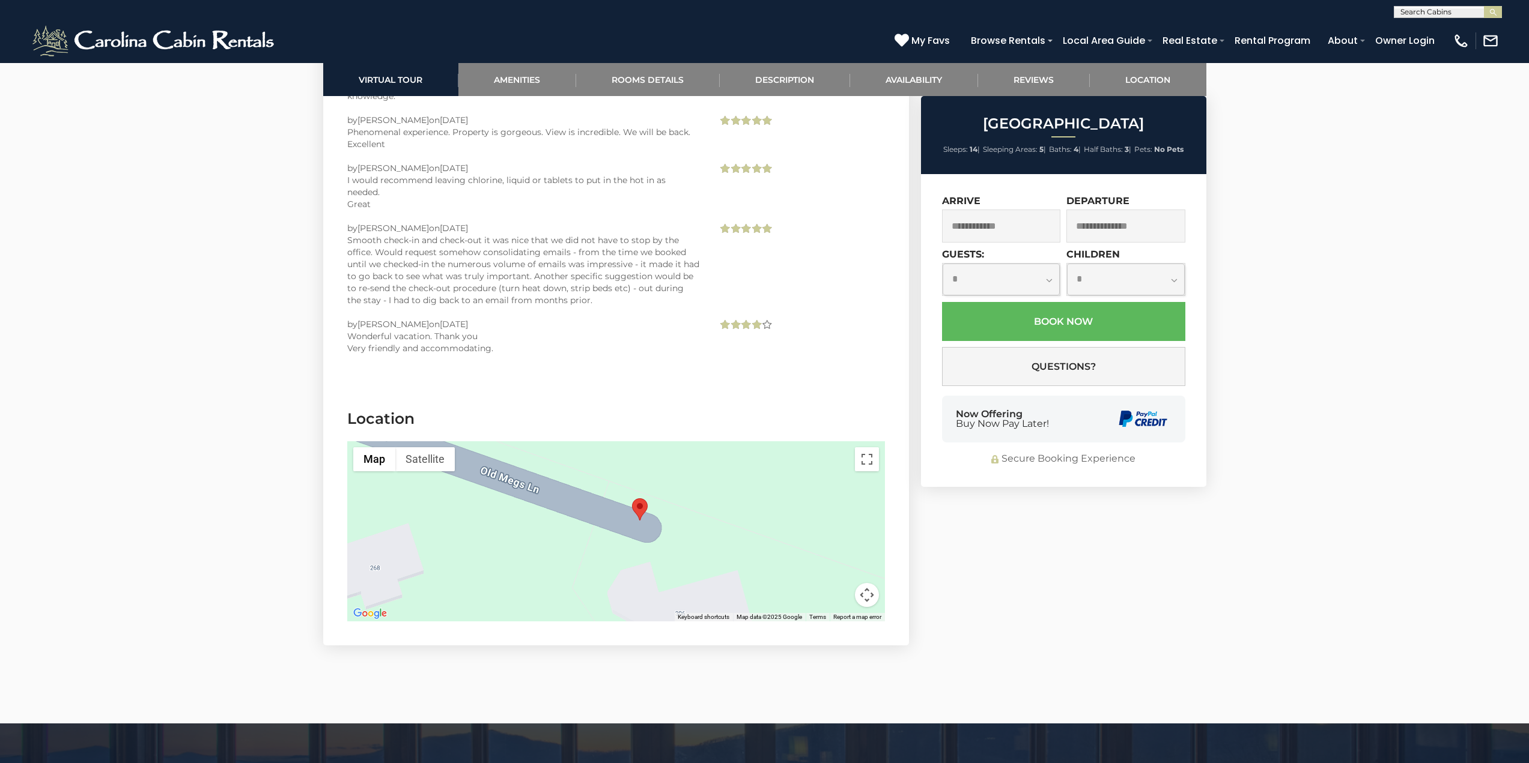
scroll to position [8864, 0]
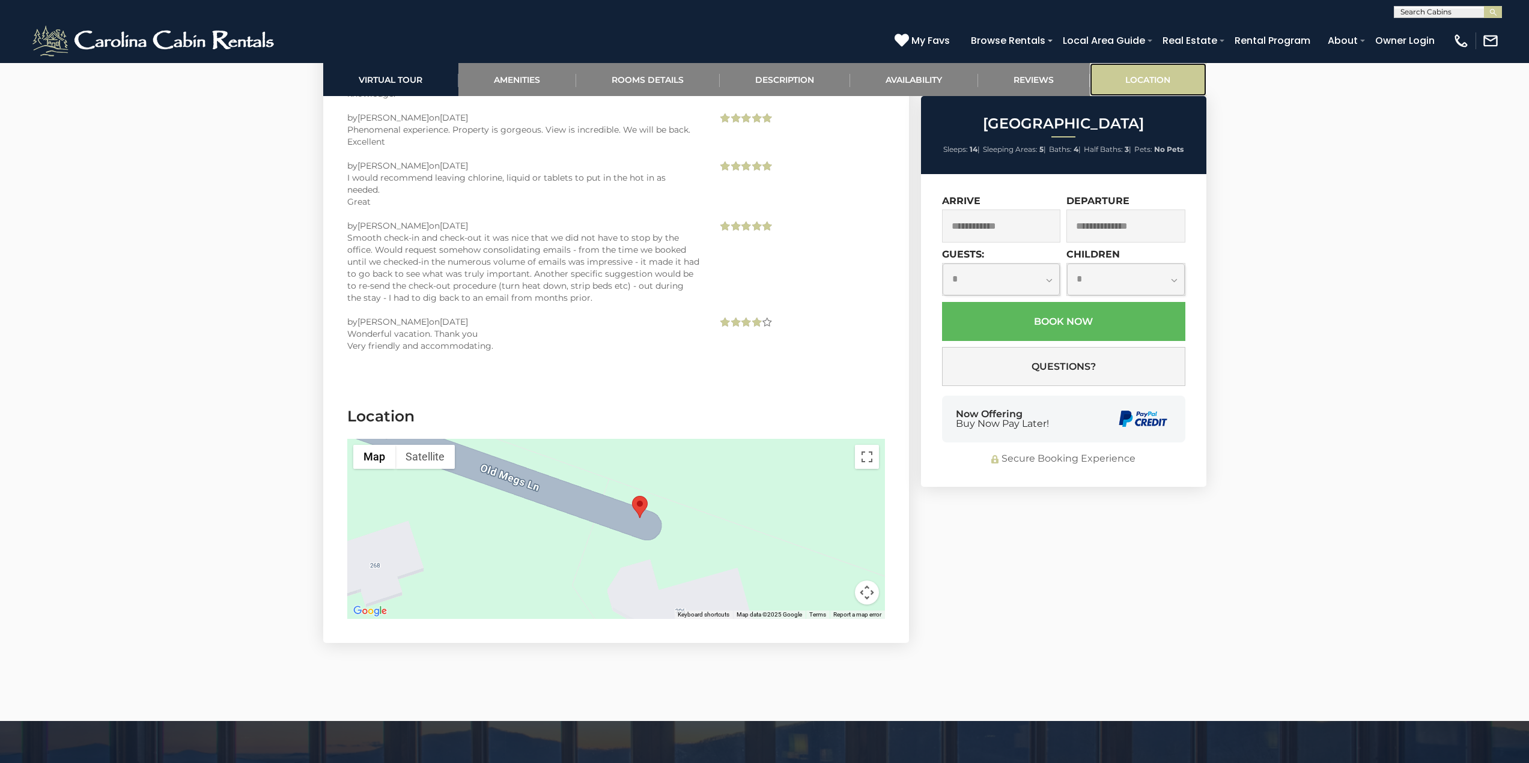
click at [1147, 82] on link "Location" at bounding box center [1147, 79] width 117 height 33
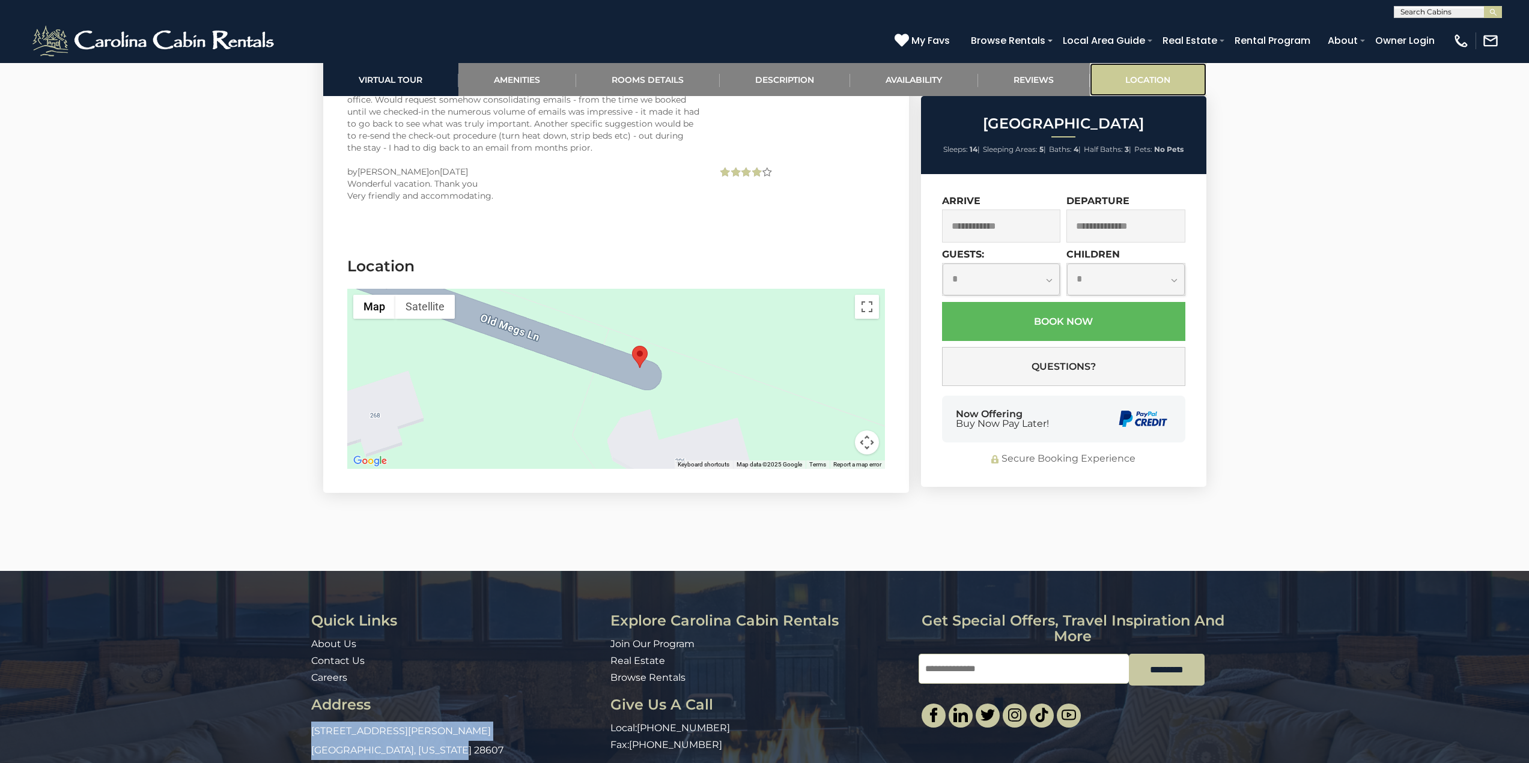
scroll to position [9026, 0]
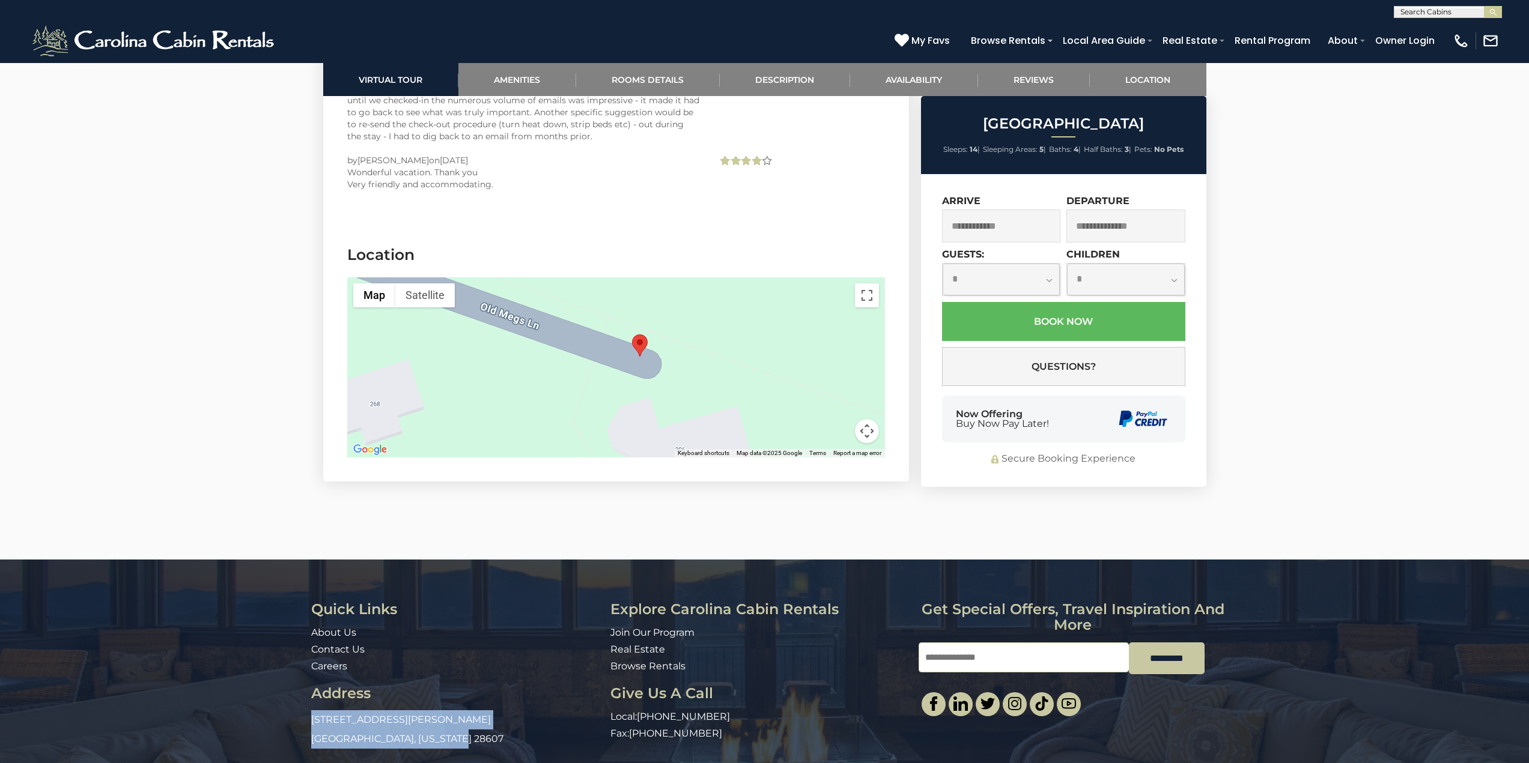
click at [870, 419] on button "Map camera controls" at bounding box center [867, 431] width 24 height 24
click at [834, 419] on button "Zoom out" at bounding box center [837, 431] width 24 height 24
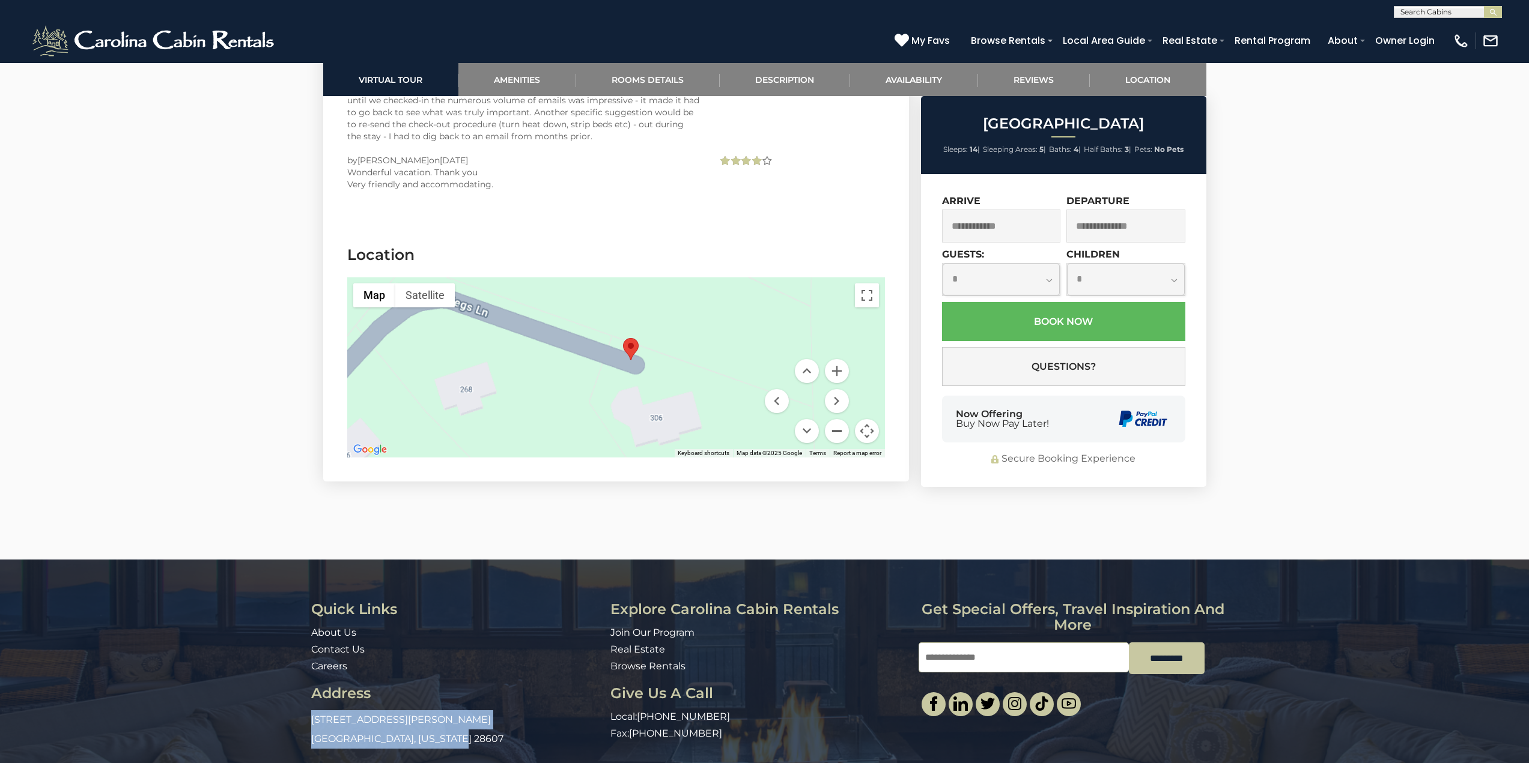
click at [834, 419] on button "Zoom out" at bounding box center [837, 431] width 24 height 24
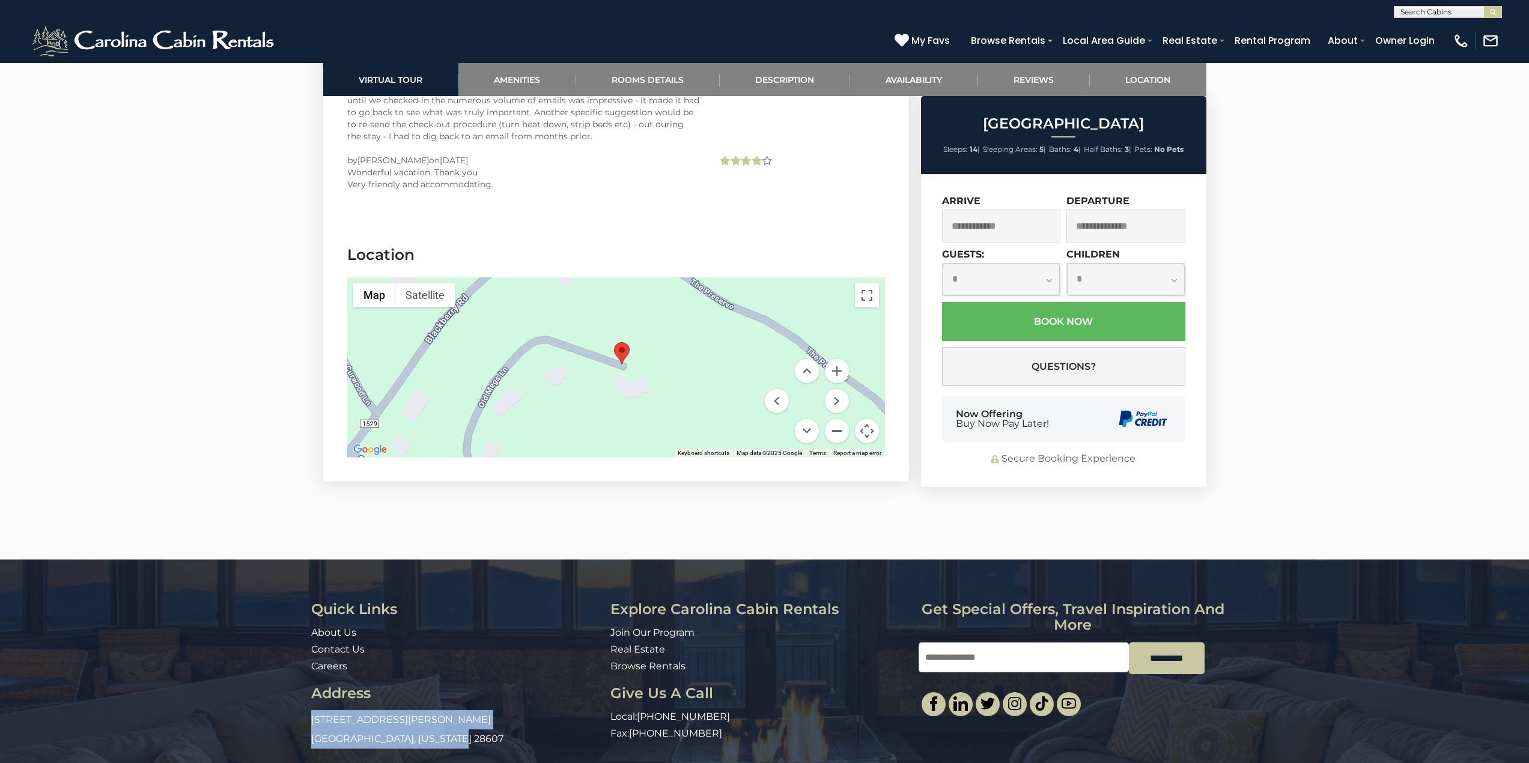
click at [834, 419] on button "Zoom out" at bounding box center [837, 431] width 24 height 24
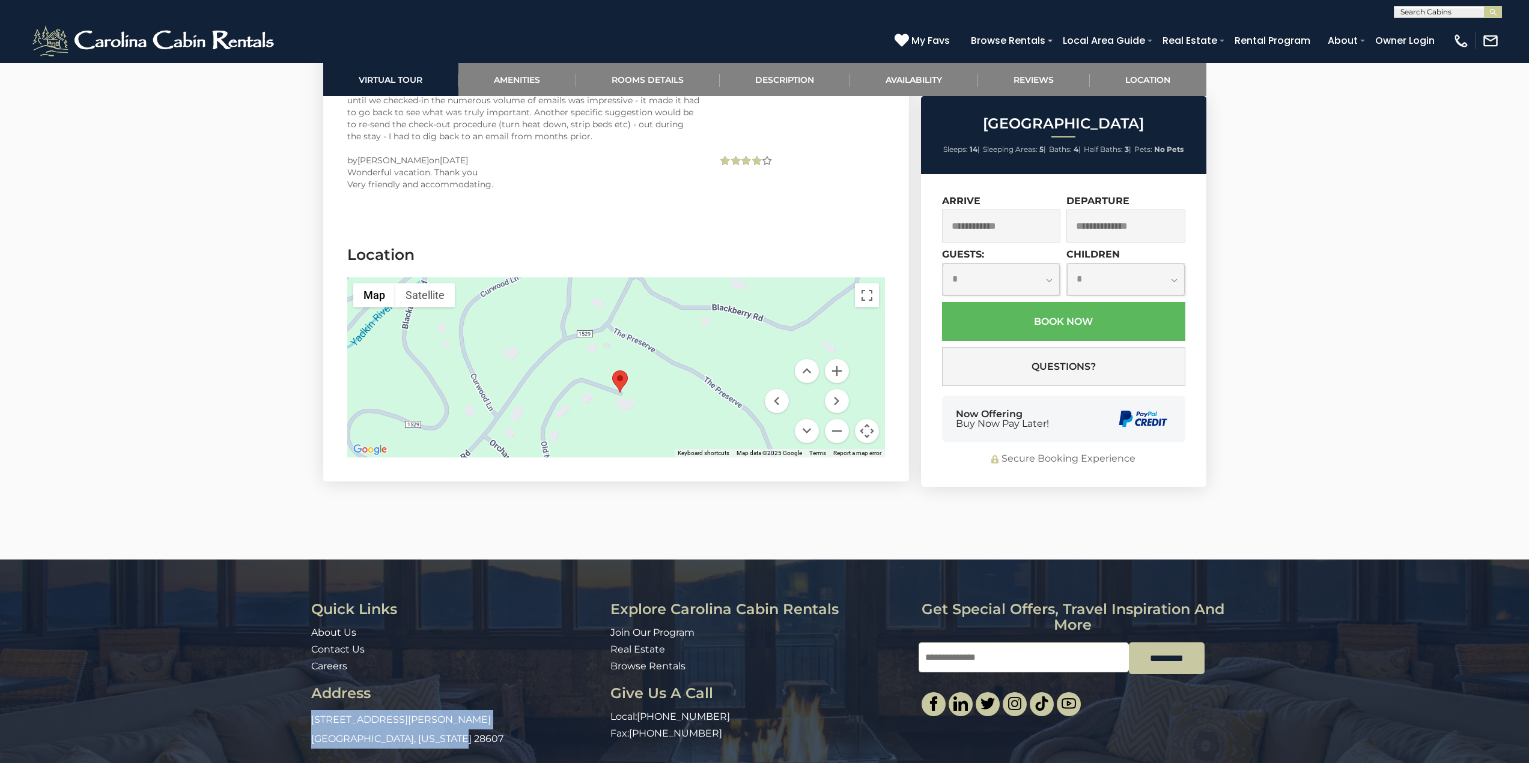
drag, startPoint x: 769, startPoint y: 257, endPoint x: 770, endPoint y: 285, distance: 28.2
click at [770, 285] on div at bounding box center [616, 367] width 538 height 180
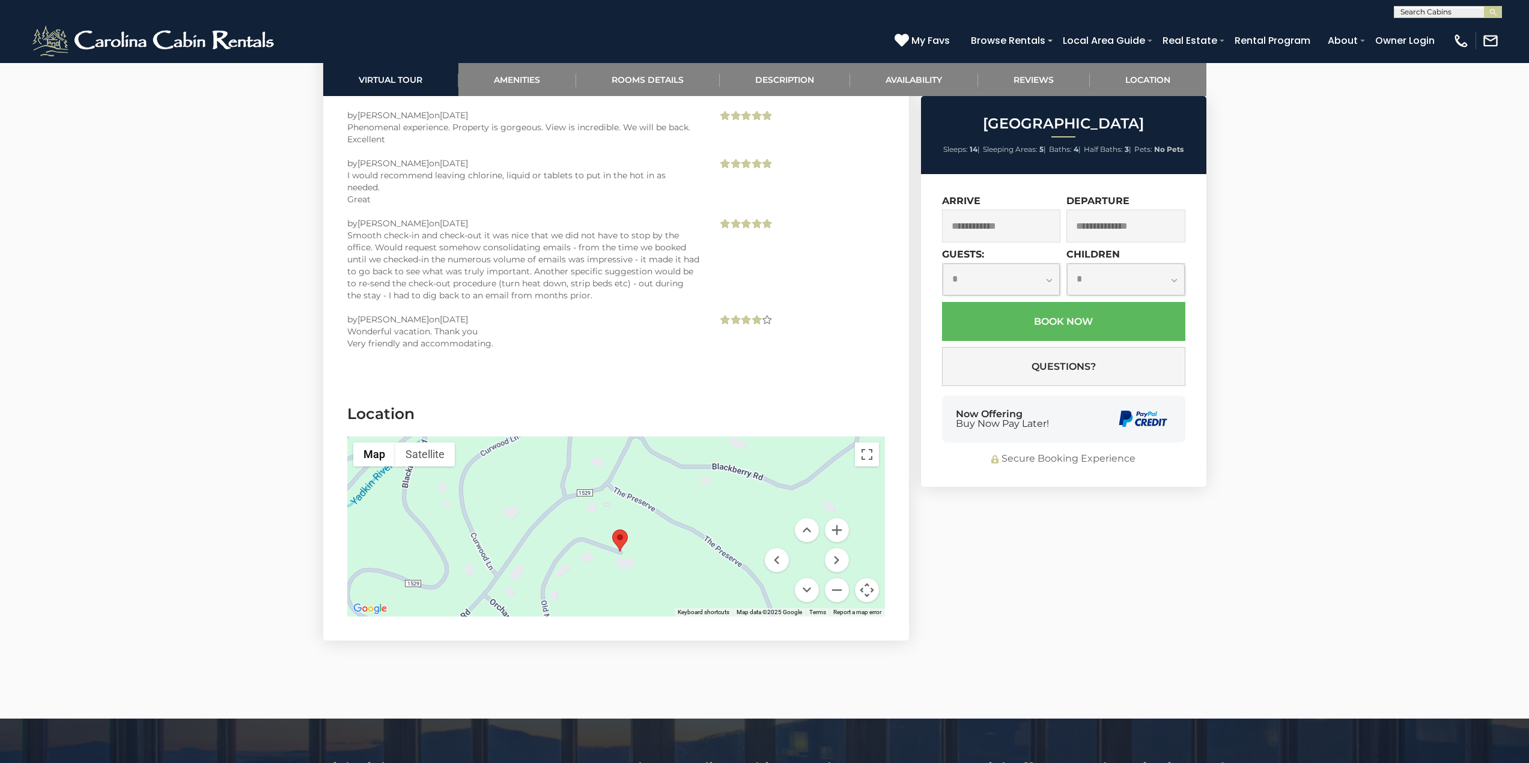
scroll to position [8846, 0]
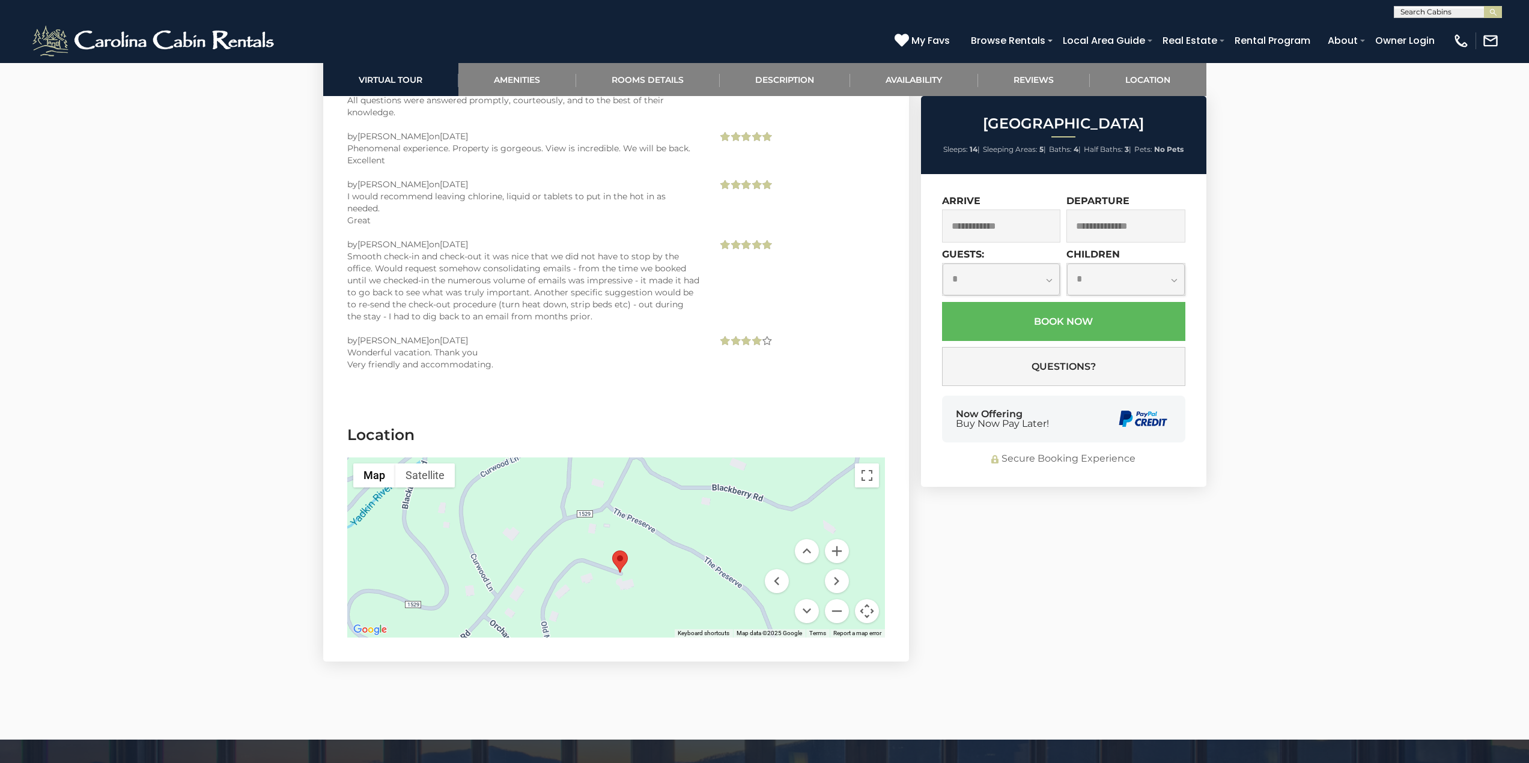
click at [612, 551] on area "Blackberry Ridge" at bounding box center [612, 551] width 0 height 0
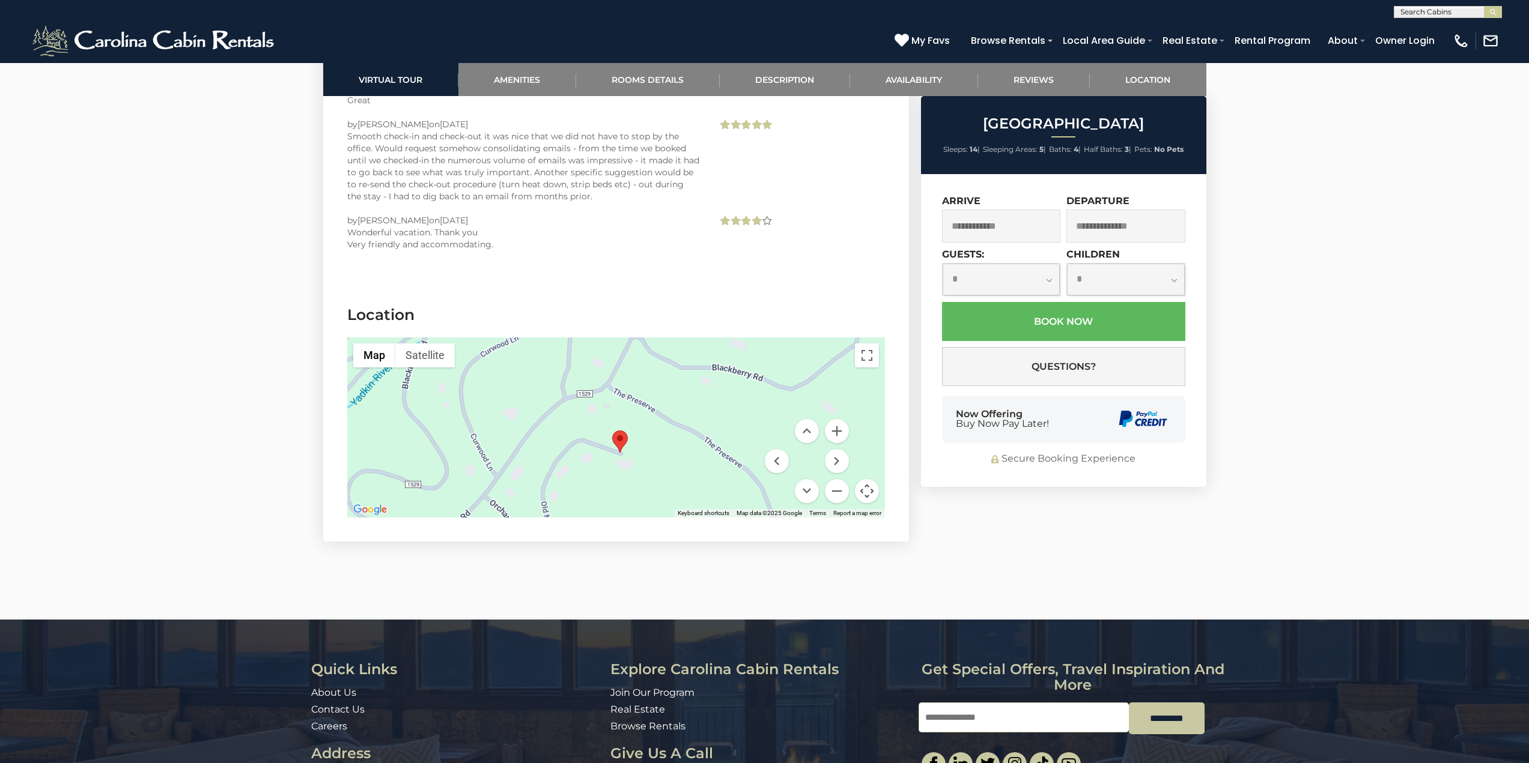
scroll to position [8906, 0]
